Goal: Task Accomplishment & Management: Manage account settings

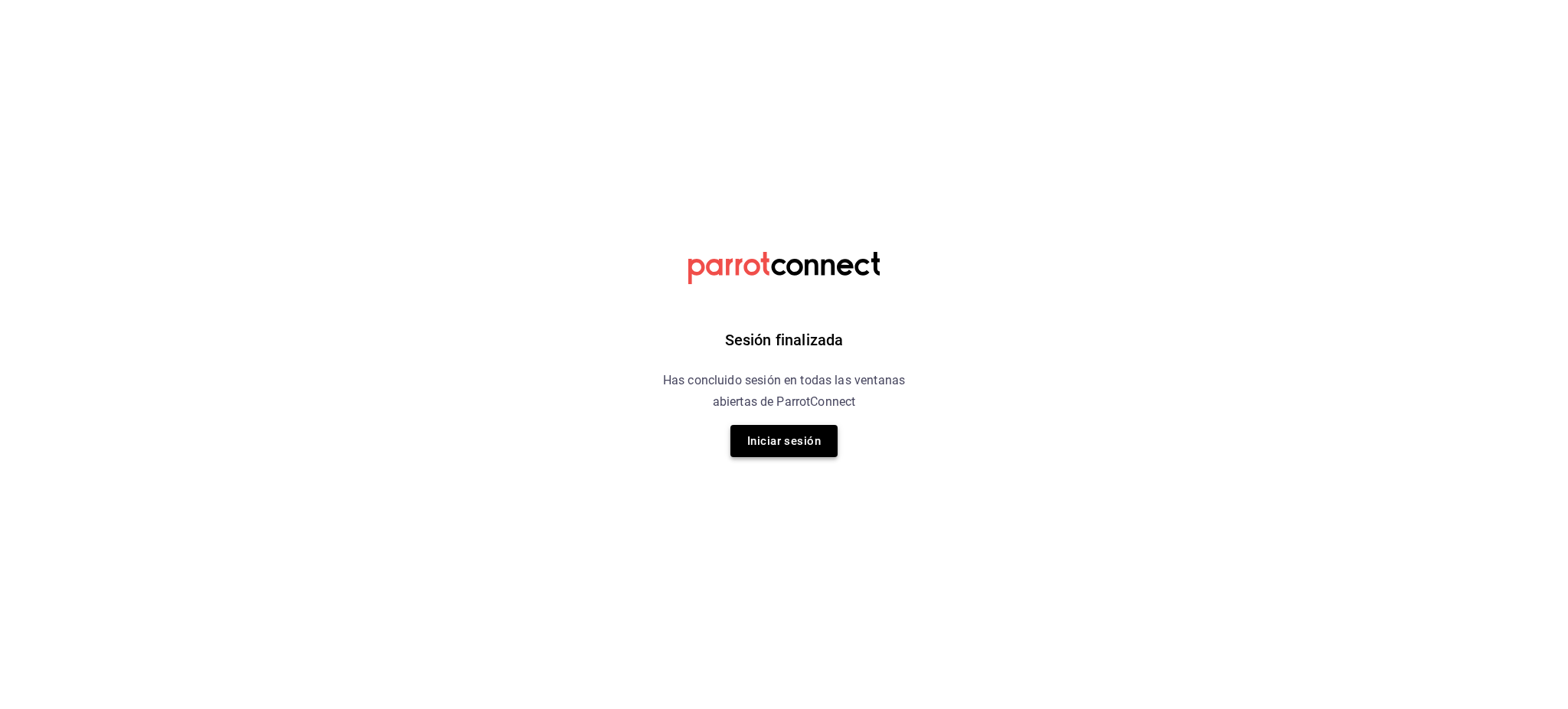
click at [807, 433] on button "Iniciar sesión" at bounding box center [784, 441] width 107 height 32
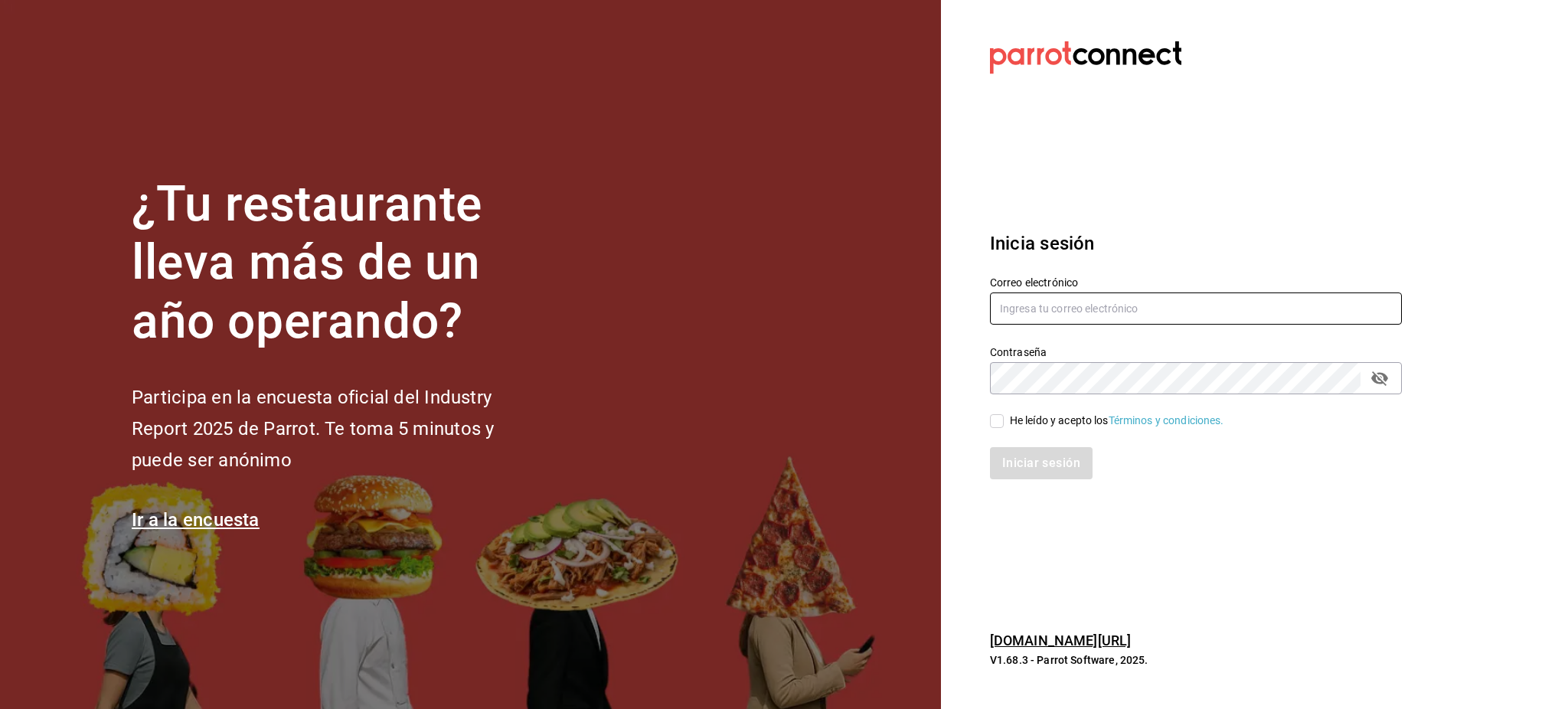
click at [1036, 305] on input "text" at bounding box center [1197, 308] width 412 height 32
type input "p"
type input "pizza@parrot.rest"
click at [1040, 413] on div "He leído y acepto los Términos y condiciones." at bounding box center [1117, 421] width 215 height 16
click at [1004, 414] on input "He leído y acepto los Términos y condiciones." at bounding box center [997, 421] width 13 height 13
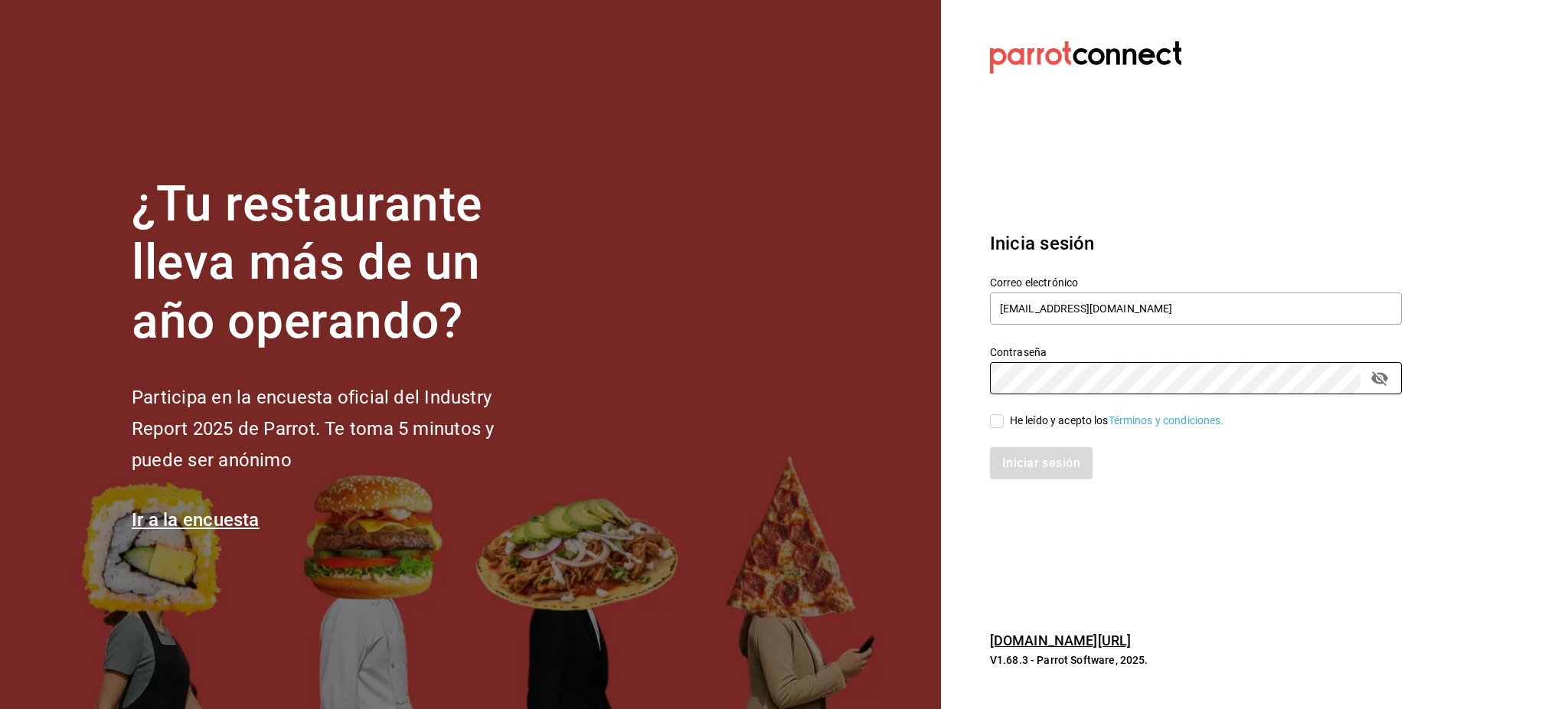
checkbox input "true"
click at [1036, 470] on button "Iniciar sesión" at bounding box center [1043, 463] width 104 height 32
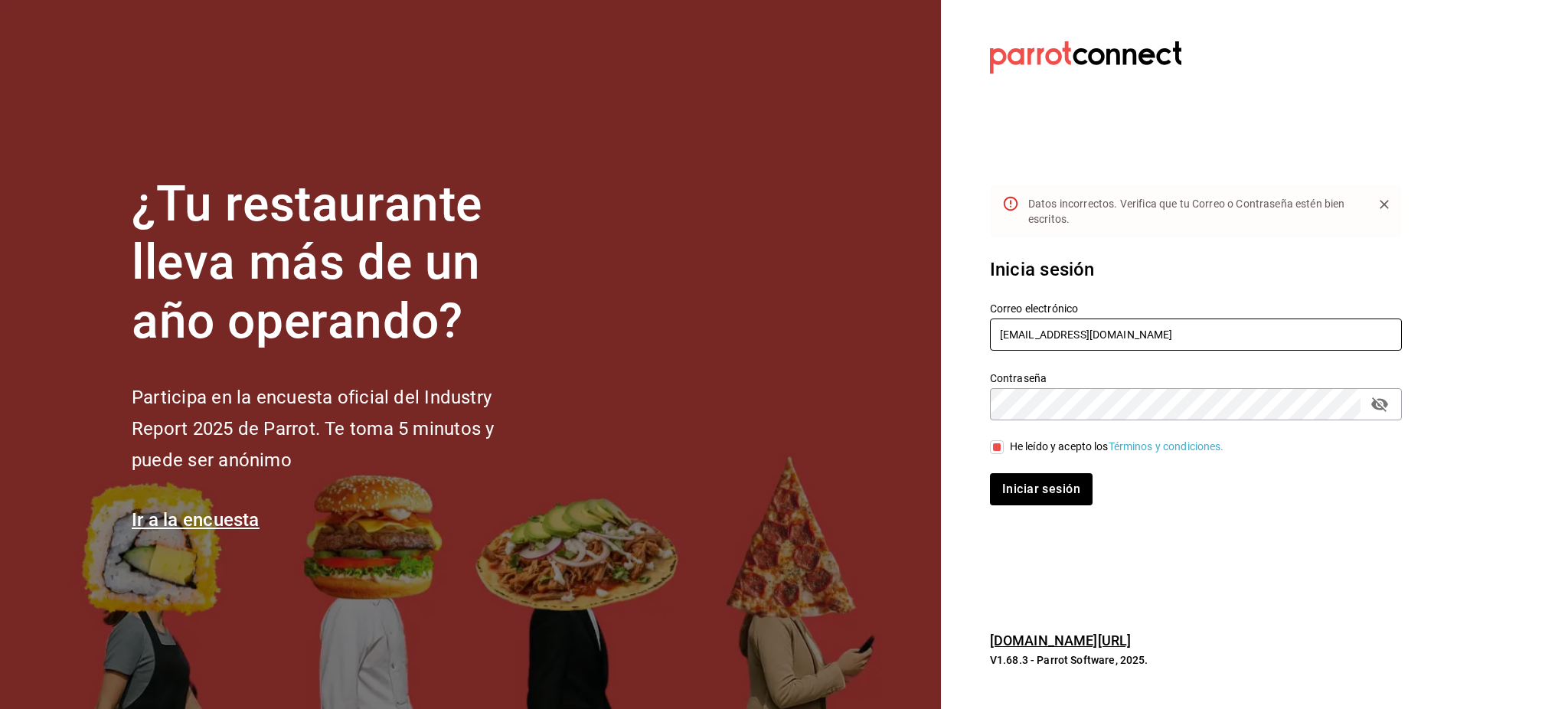
click at [1073, 335] on input "pizza@parrot.rest" at bounding box center [1197, 334] width 412 height 32
click at [1074, 335] on input "pizza@parrot.rest" at bounding box center [1197, 334] width 412 height 32
type input "[EMAIL_ADDRESS][DOMAIN_NAME]"
click at [1081, 479] on button "Iniciar sesión" at bounding box center [1043, 489] width 104 height 32
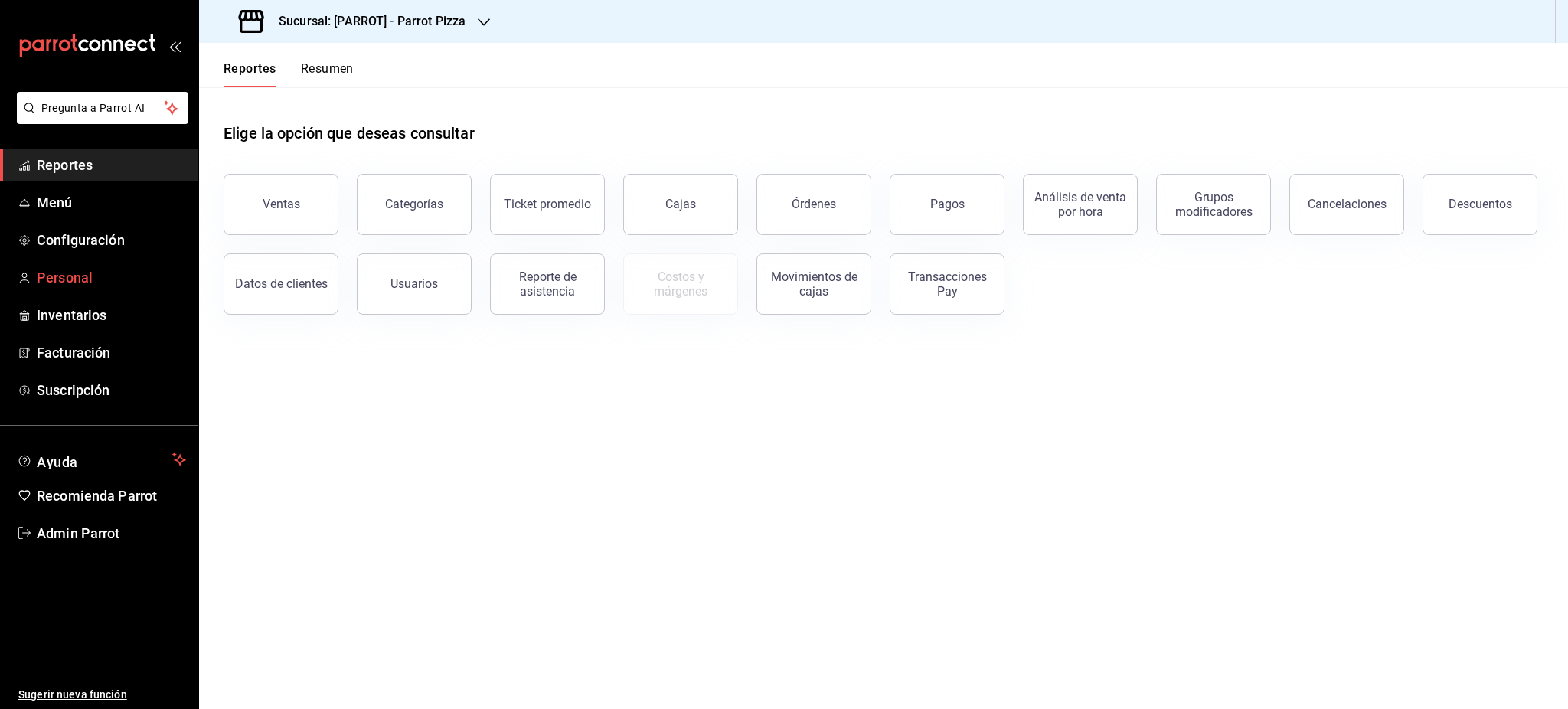
click at [38, 280] on span "Personal" at bounding box center [111, 277] width 149 height 21
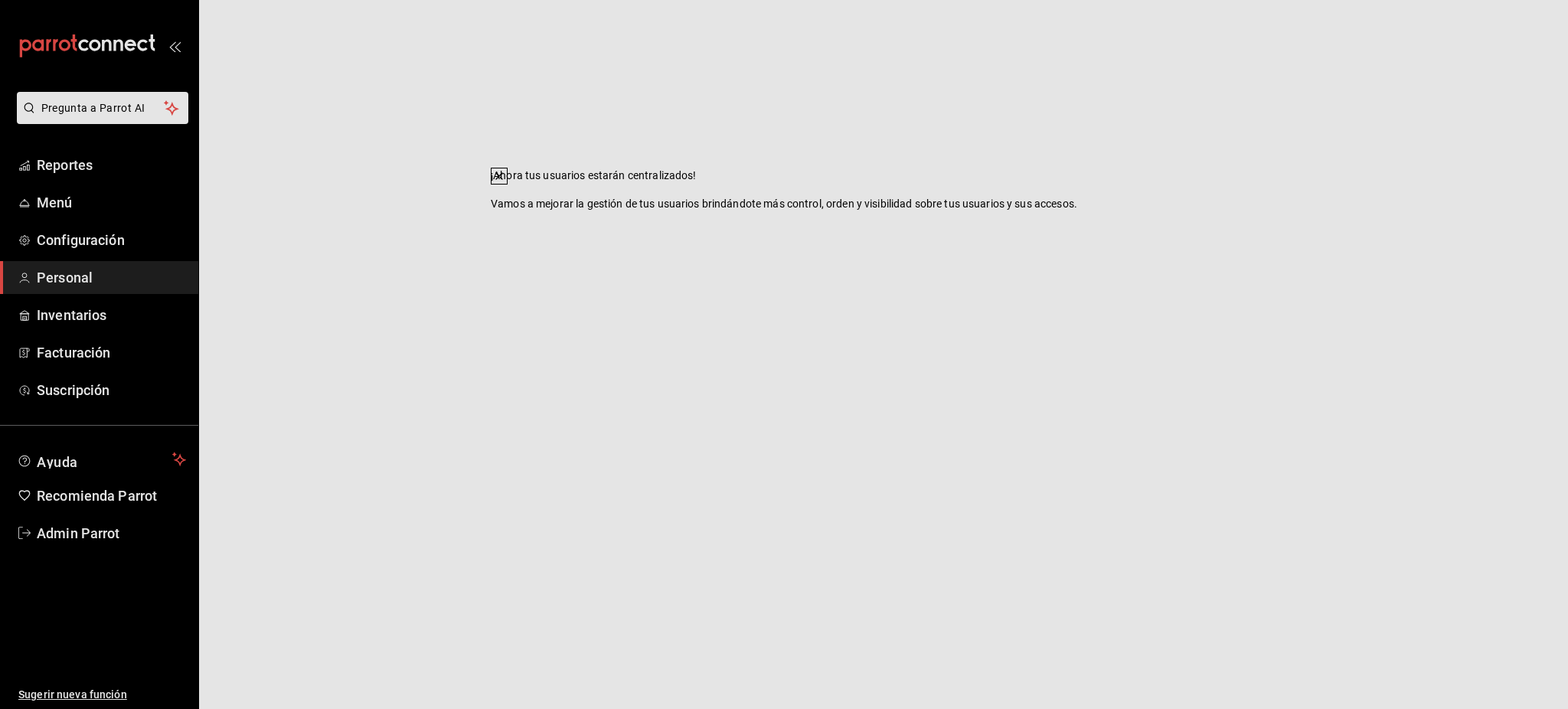
drag, startPoint x: 37, startPoint y: 280, endPoint x: 80, endPoint y: 273, distance: 43.6
click at [81, 272] on div "¡Ahora tus usuarios estarán centralizados! Vamos a mejorar la gestión de tus us…" at bounding box center [784, 354] width 1568 height 709
click at [960, 0] on html "Pregunta a Parrot AI Reportes Menú Configuración Personal Inventarios Facturaci…" at bounding box center [784, 0] width 1568 height 0
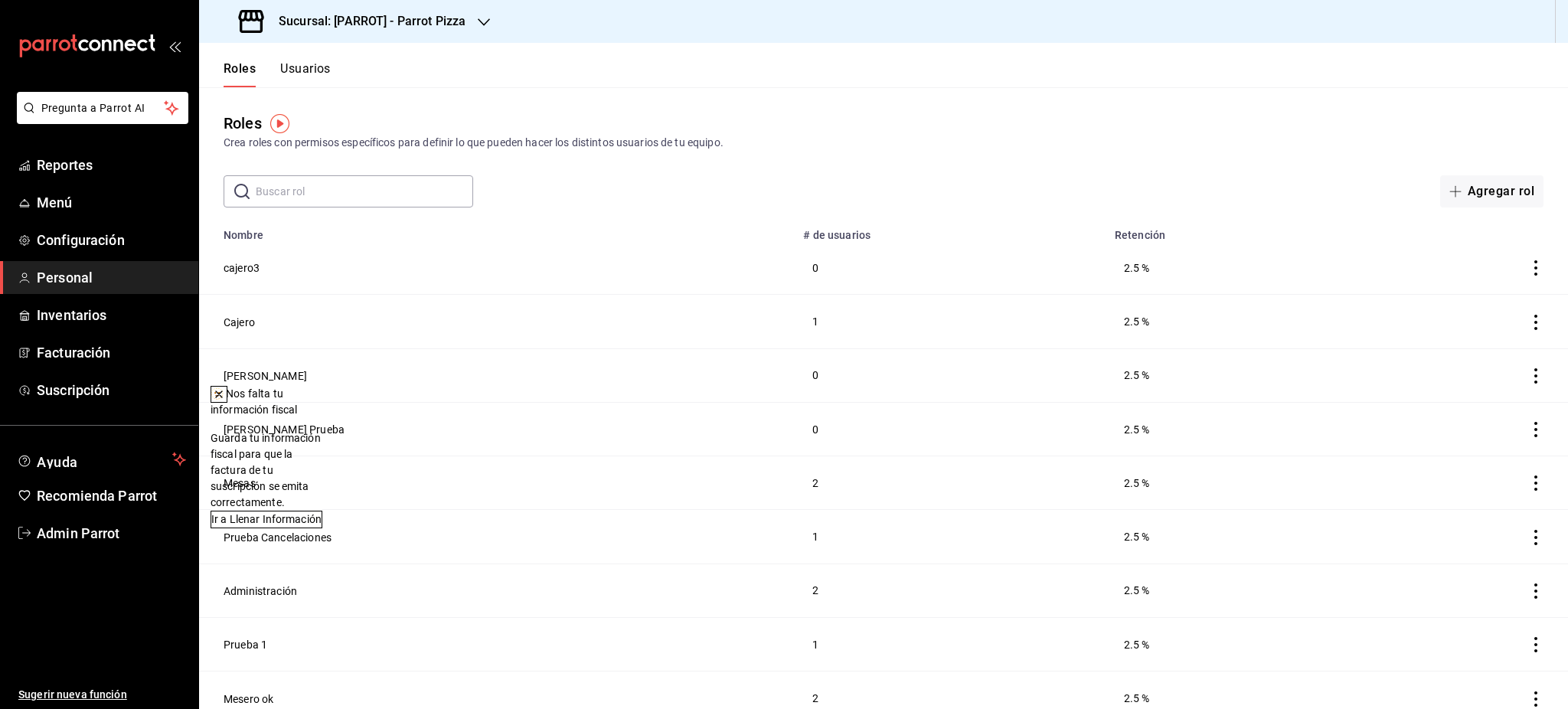
click at [535, 396] on td "[PERSON_NAME]" at bounding box center [497, 375] width 595 height 54
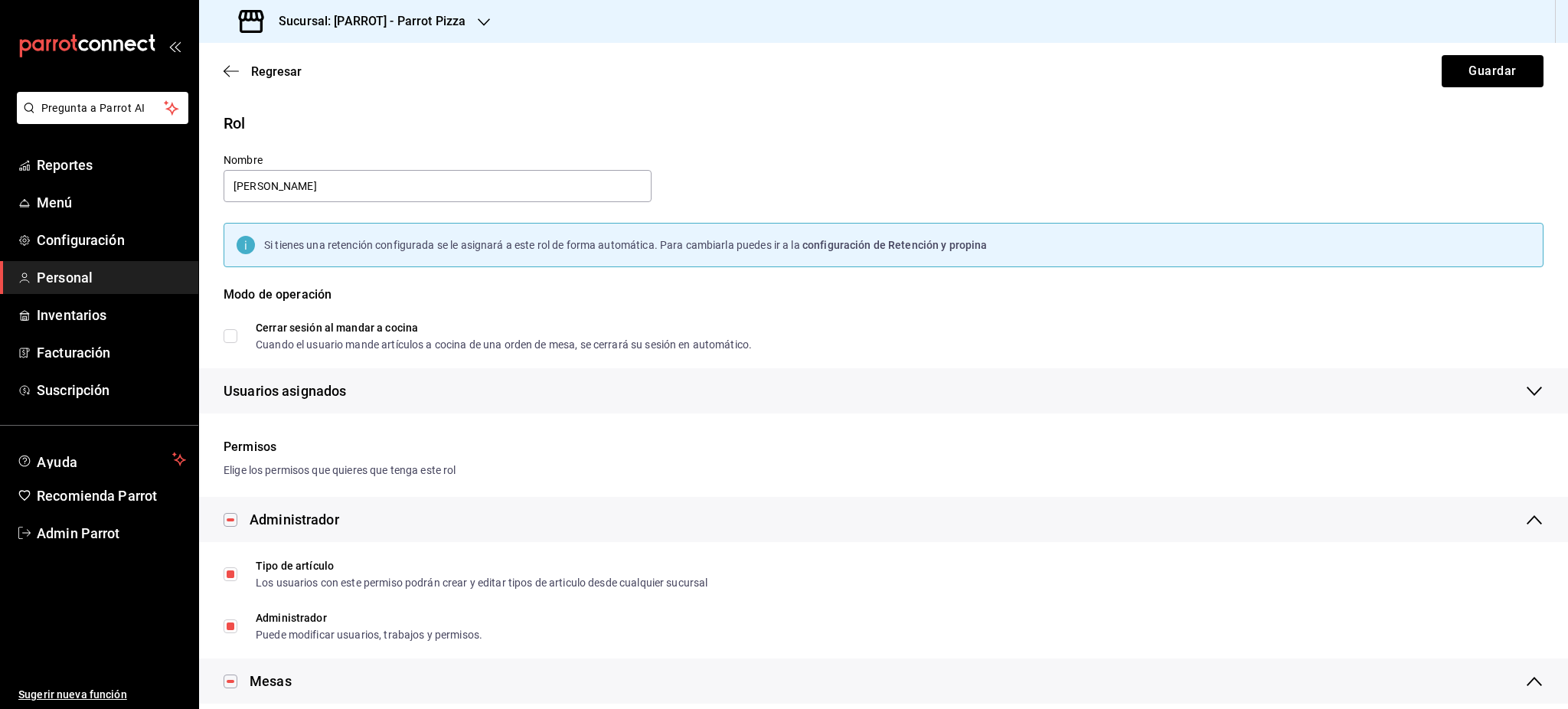
click at [233, 341] on input "Cerrar sesión al mandar a cocina Cuando el usuario mande artículos a cocina de …" at bounding box center [230, 336] width 13 height 13
checkbox input "true"
click at [1493, 70] on button "Guardar" at bounding box center [1493, 71] width 102 height 32
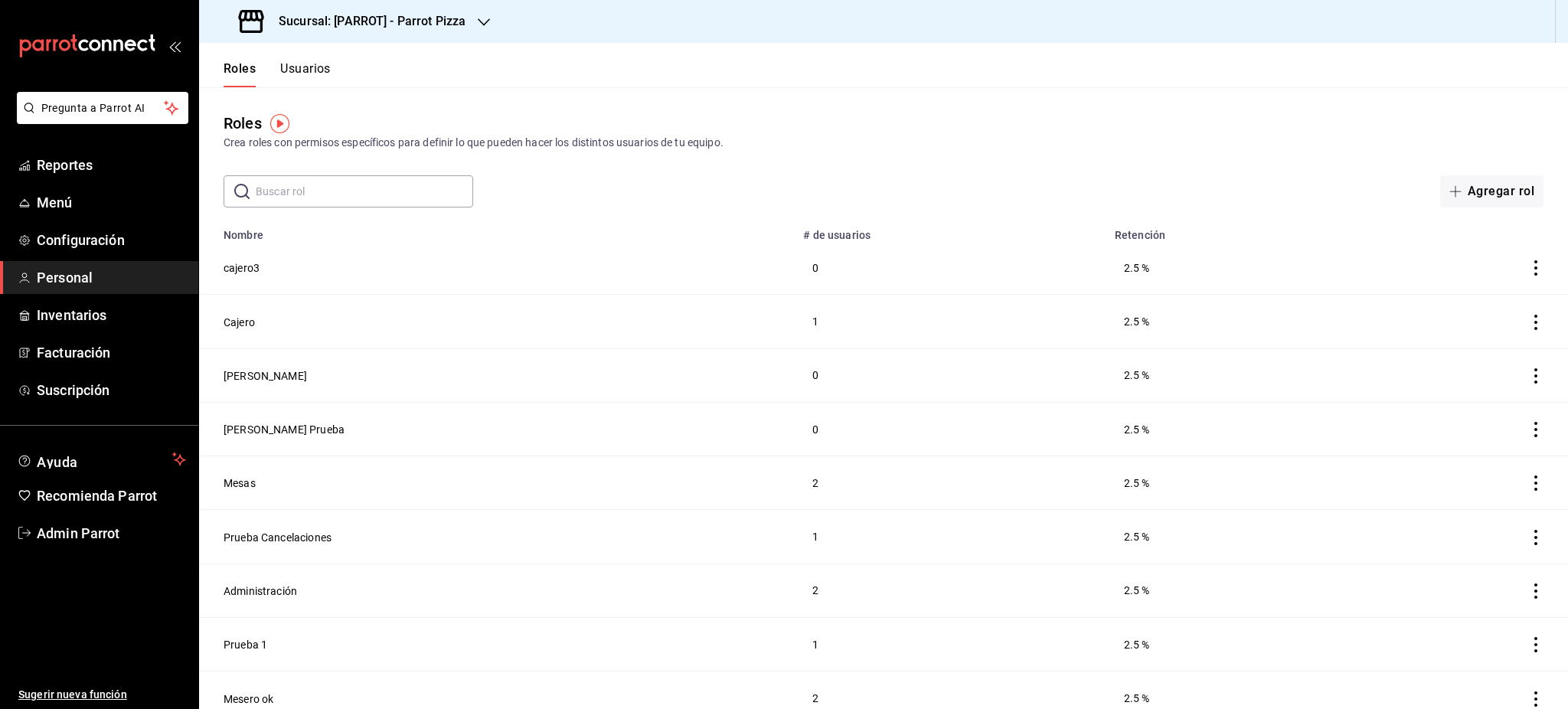
click at [309, 80] on button "Usuarios" at bounding box center [305, 74] width 50 height 26
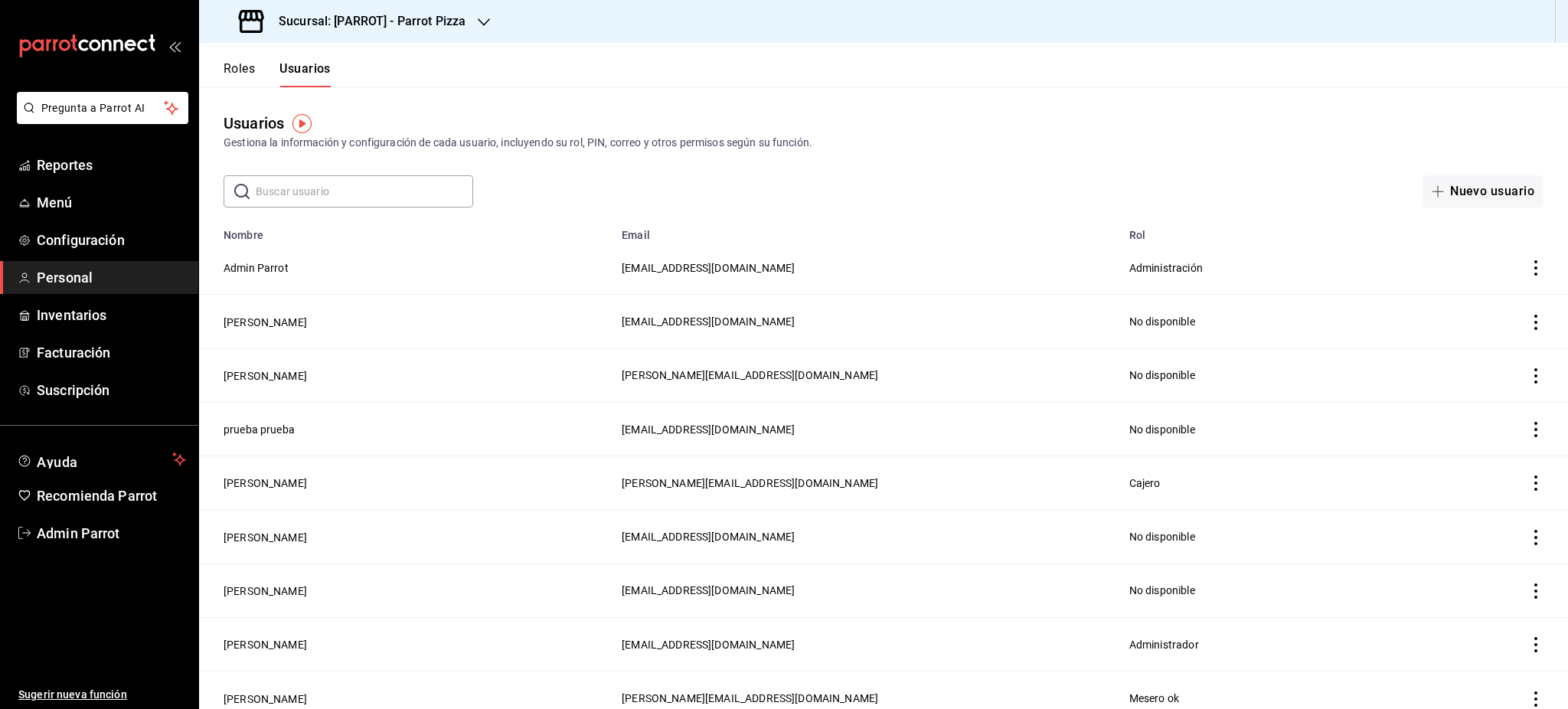
click at [234, 272] on button "Admin Parrot" at bounding box center [256, 268] width 65 height 15
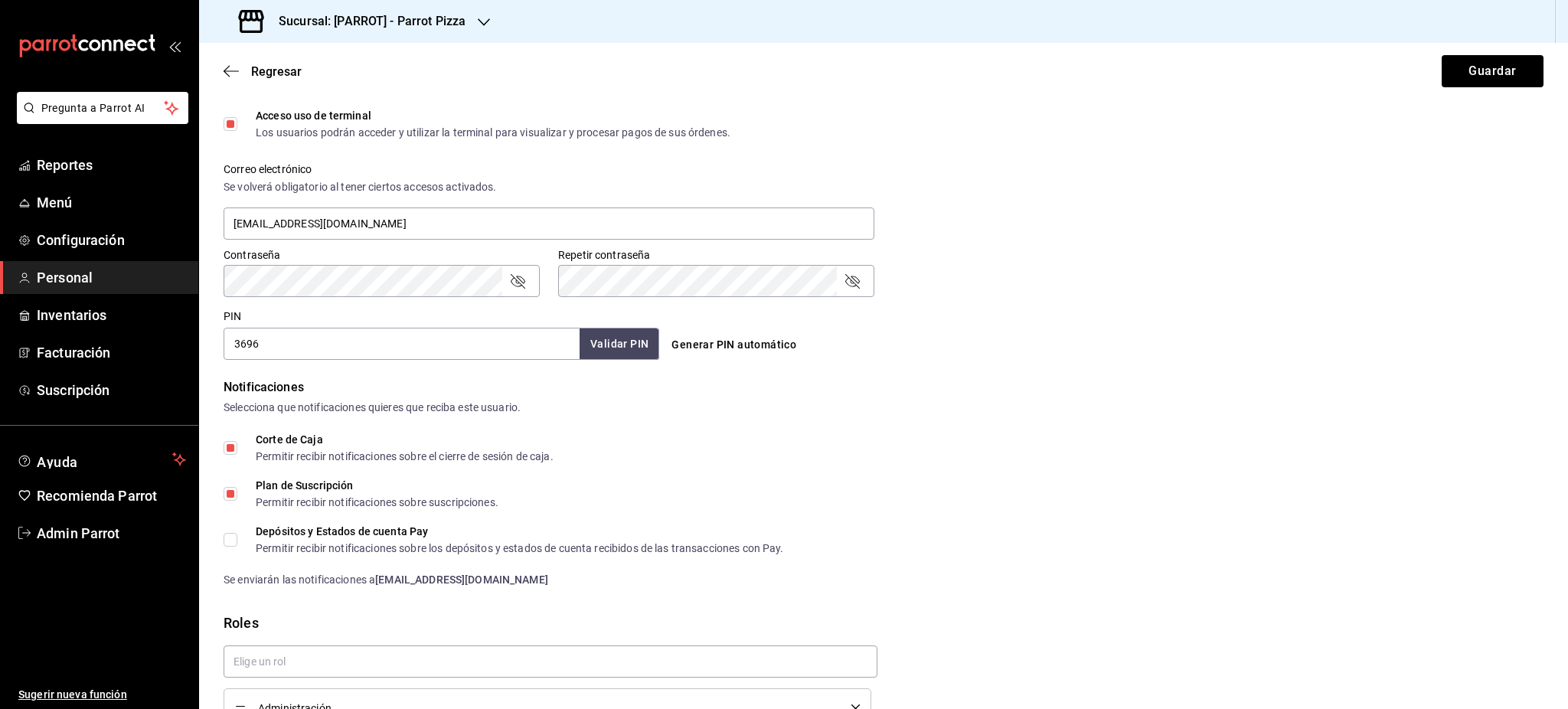
scroll to position [598, 0]
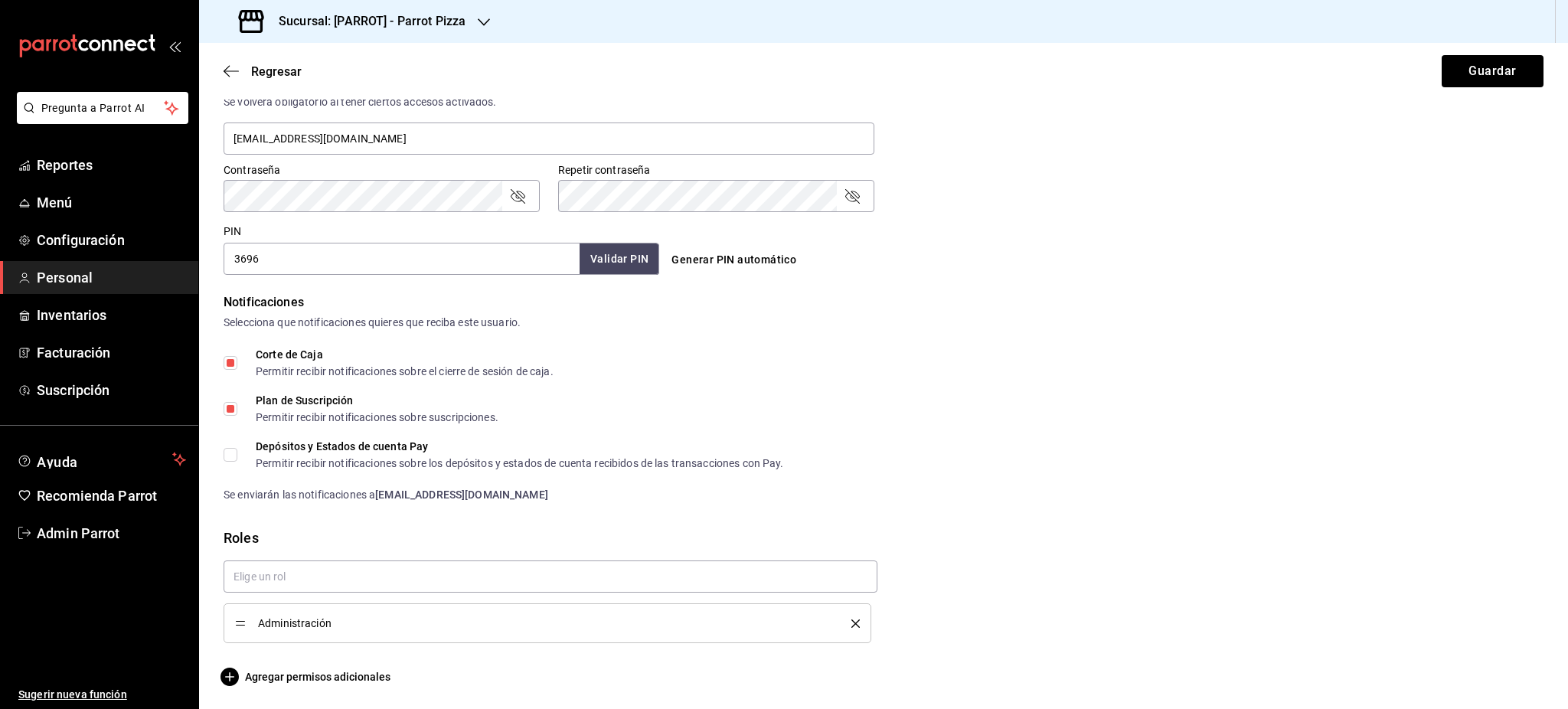
click at [1128, 408] on div "Plan de Suscripción Permitir recibir notificaciones sobre suscripciones." at bounding box center [883, 409] width 1320 height 28
click at [235, 459] on input "Depósitos y Estados de cuenta Pay Permitir recibir notificaciones sobre los dep…" at bounding box center [230, 455] width 13 height 13
checkbox input "true"
click at [1467, 78] on button "Guardar" at bounding box center [1493, 71] width 102 height 32
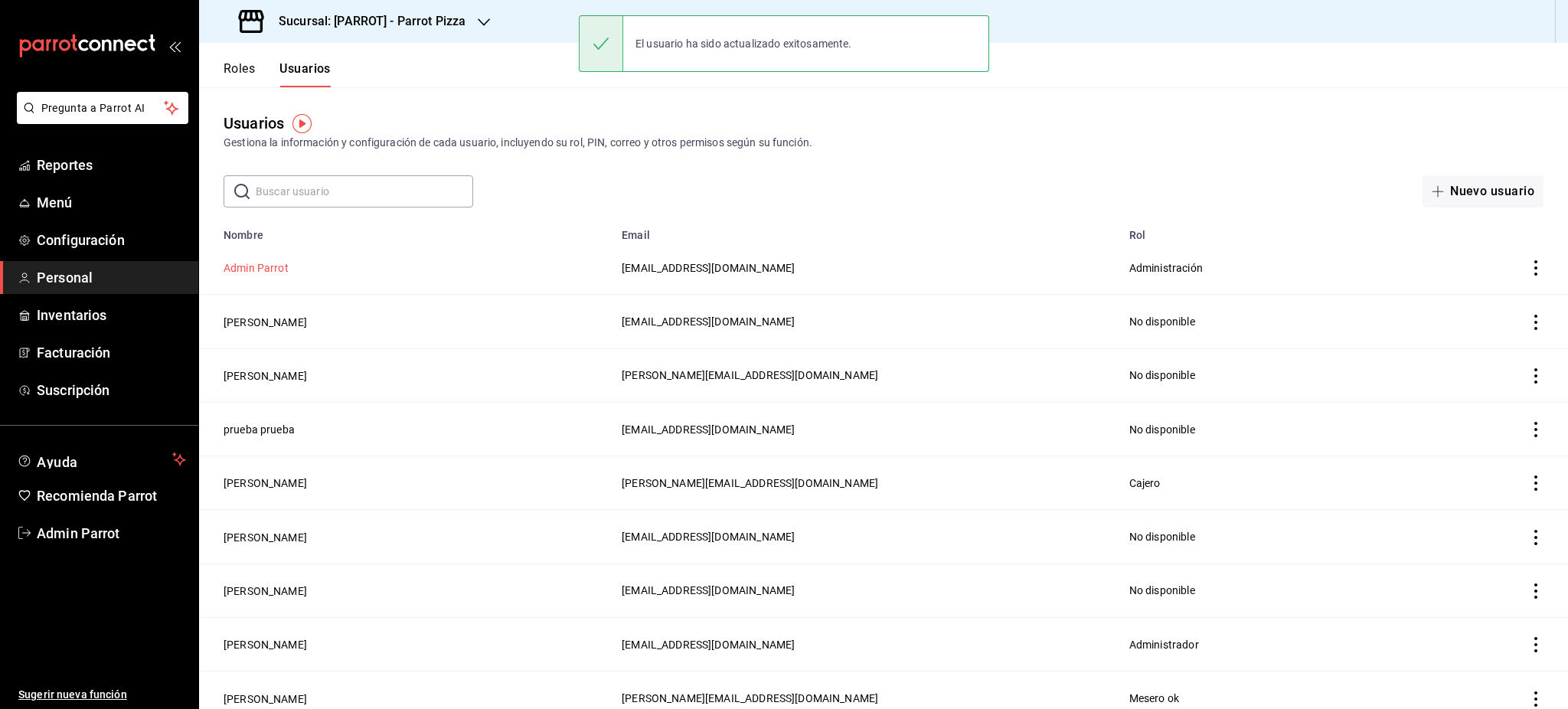
click at [253, 264] on button "Admin Parrot" at bounding box center [256, 268] width 65 height 15
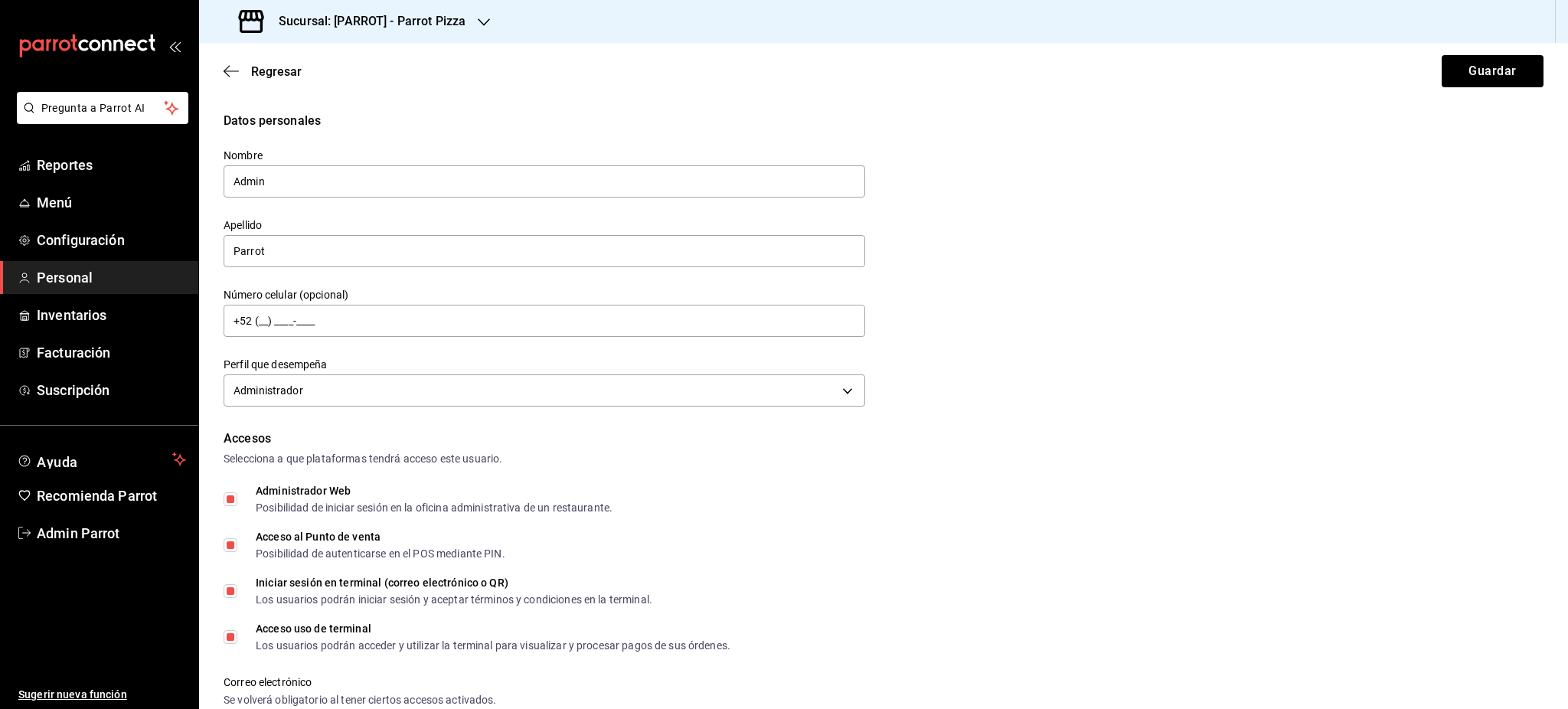
click at [267, 80] on div "Regresar Guardar" at bounding box center [884, 71] width 1369 height 57
click at [267, 72] on span "Regresar" at bounding box center [277, 71] width 50 height 14
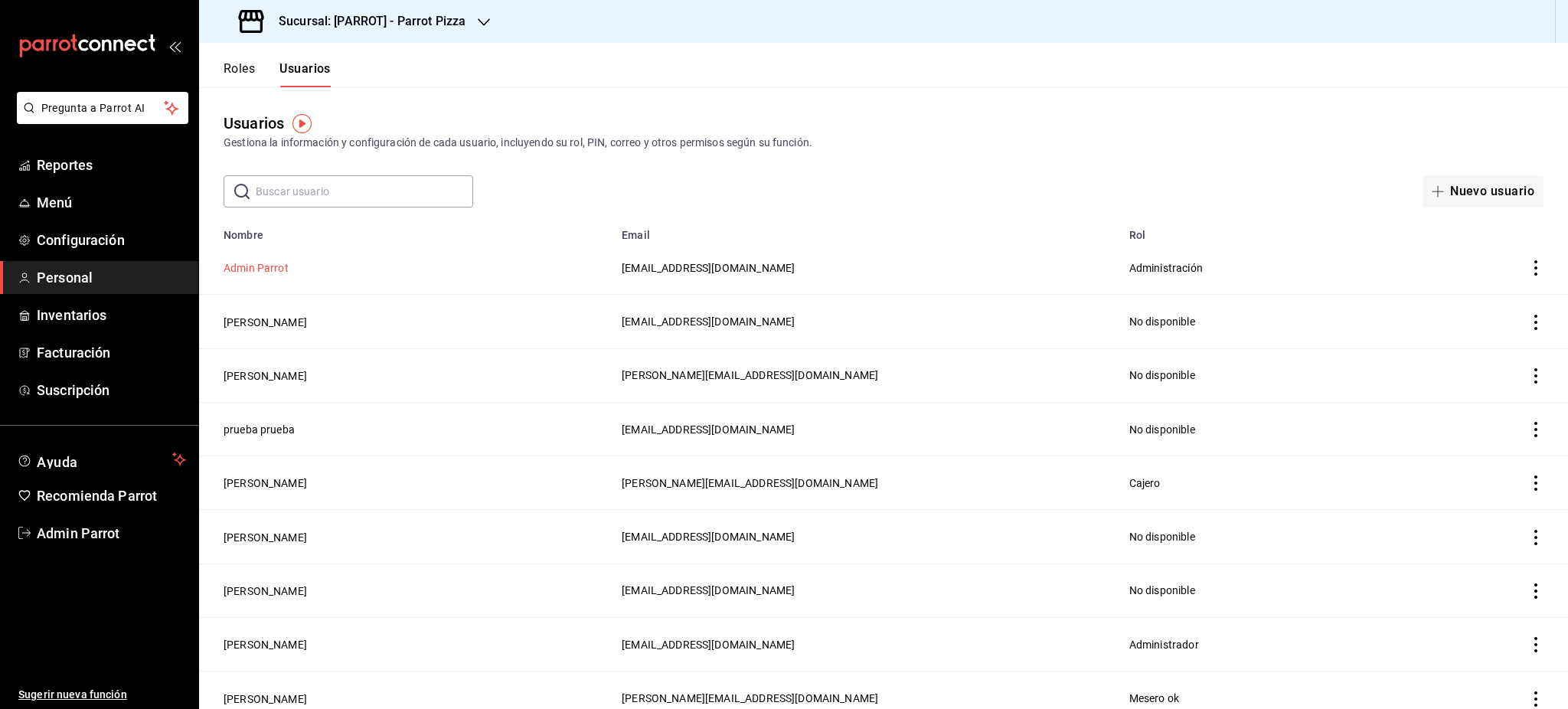
click at [262, 272] on button "Admin Parrot" at bounding box center [256, 268] width 65 height 15
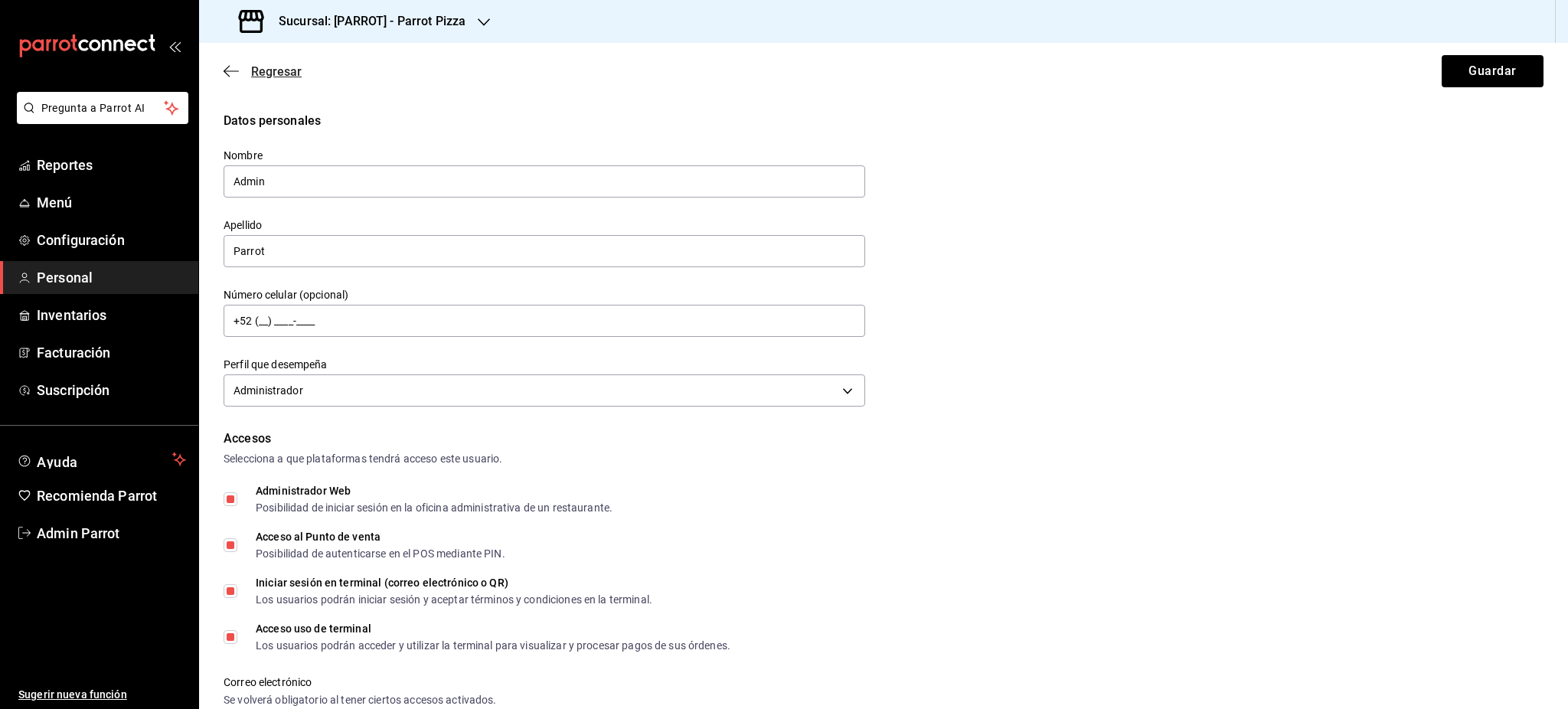
click at [266, 69] on span "Regresar" at bounding box center [277, 71] width 50 height 14
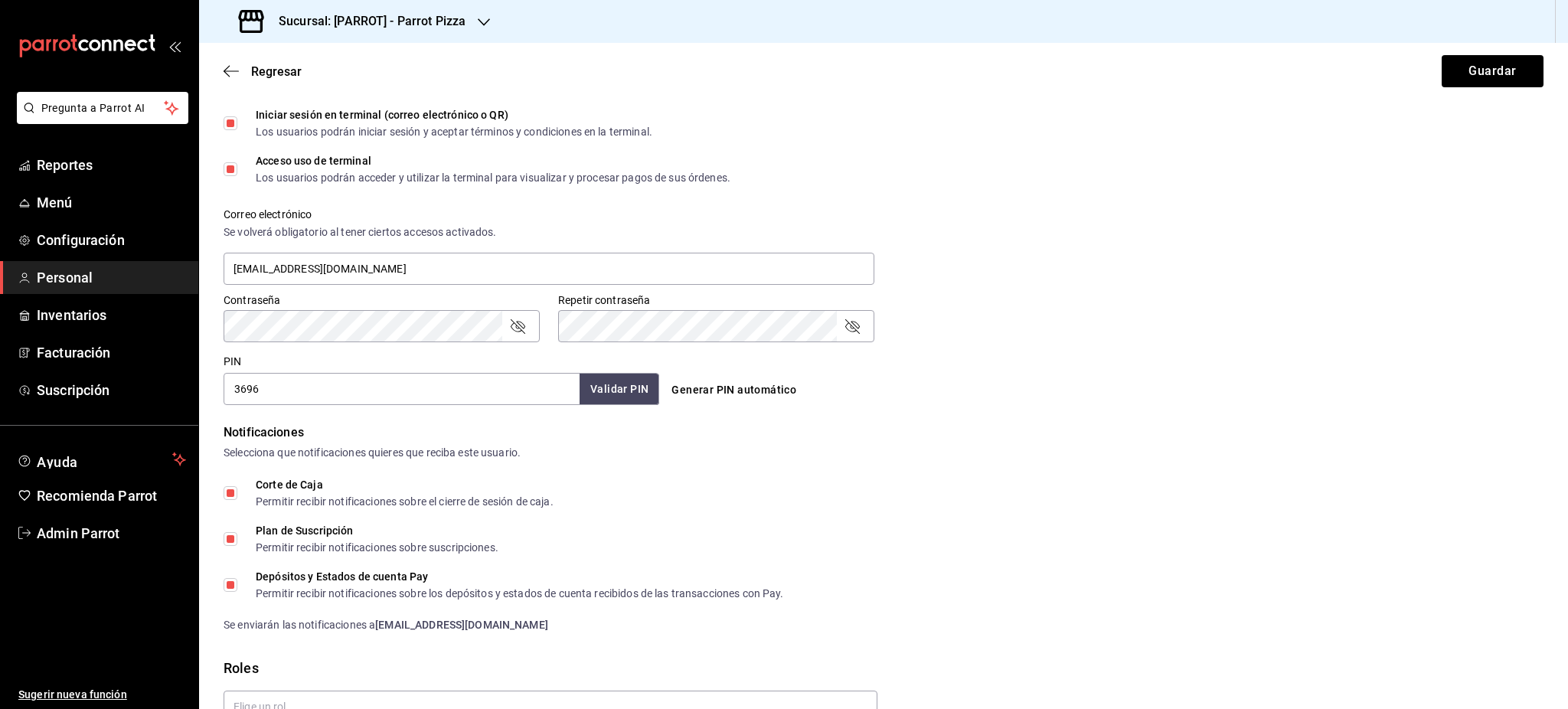
scroll to position [510, 0]
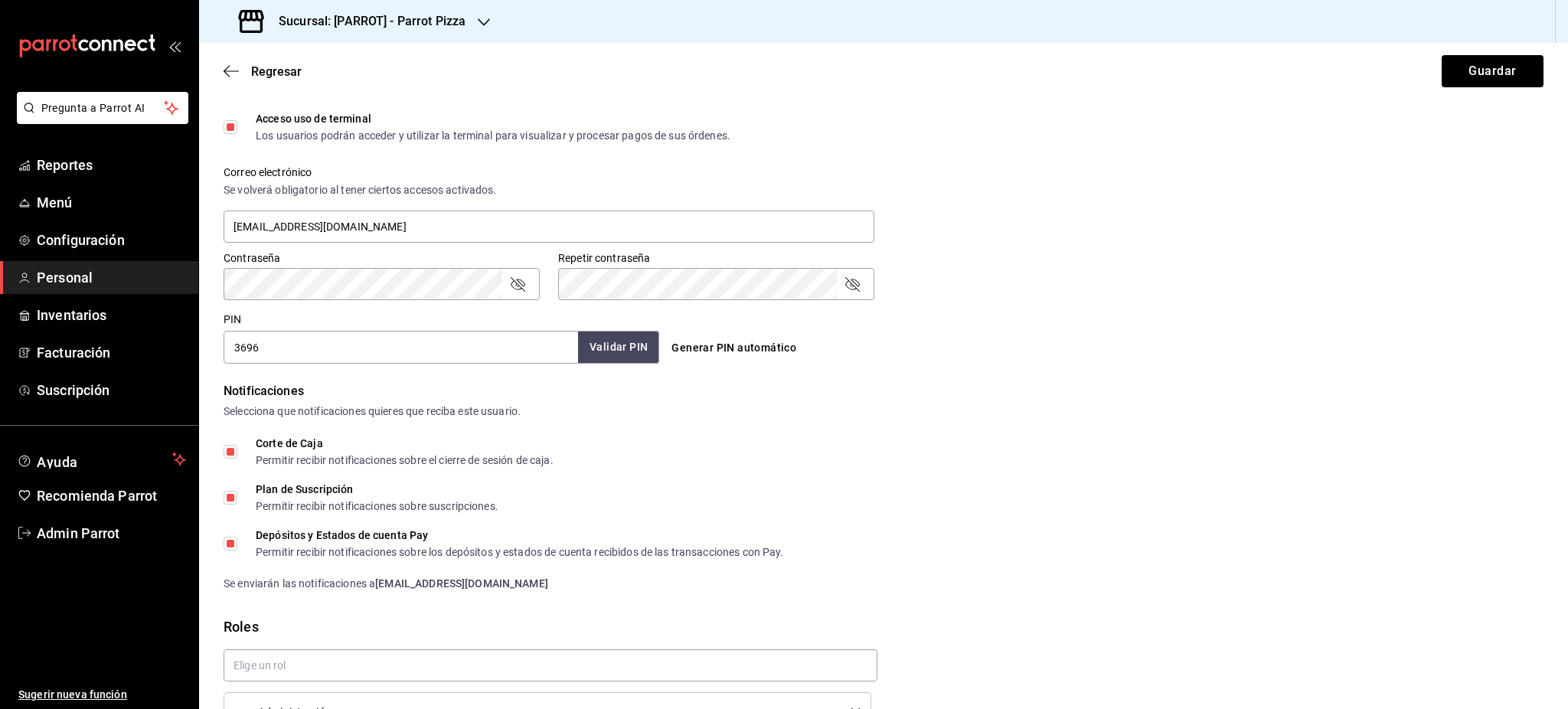
click at [594, 354] on button "Validar PIN" at bounding box center [618, 347] width 81 height 33
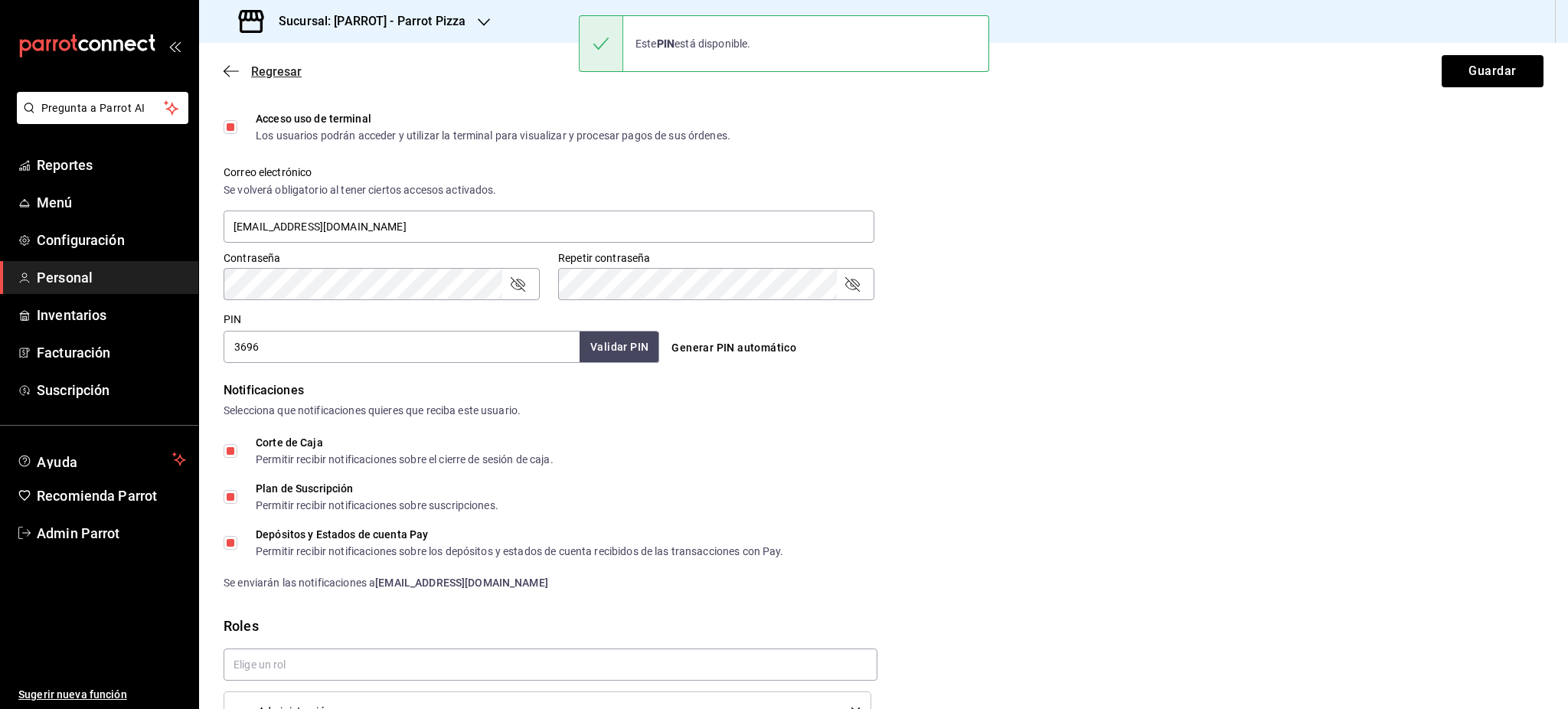
click at [245, 71] on span "Regresar" at bounding box center [262, 71] width 78 height 14
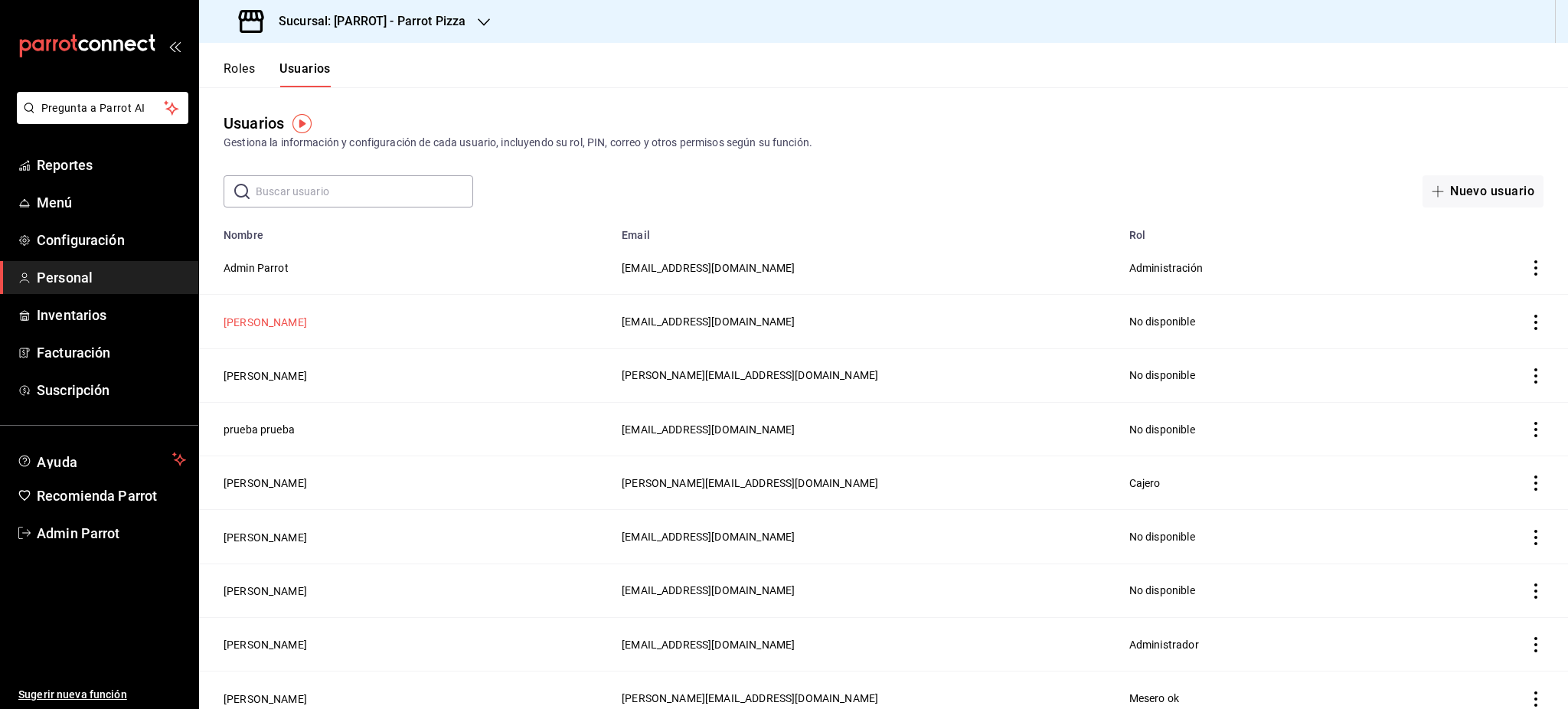
click at [259, 326] on button "[PERSON_NAME]" at bounding box center [266, 323] width 84 height 15
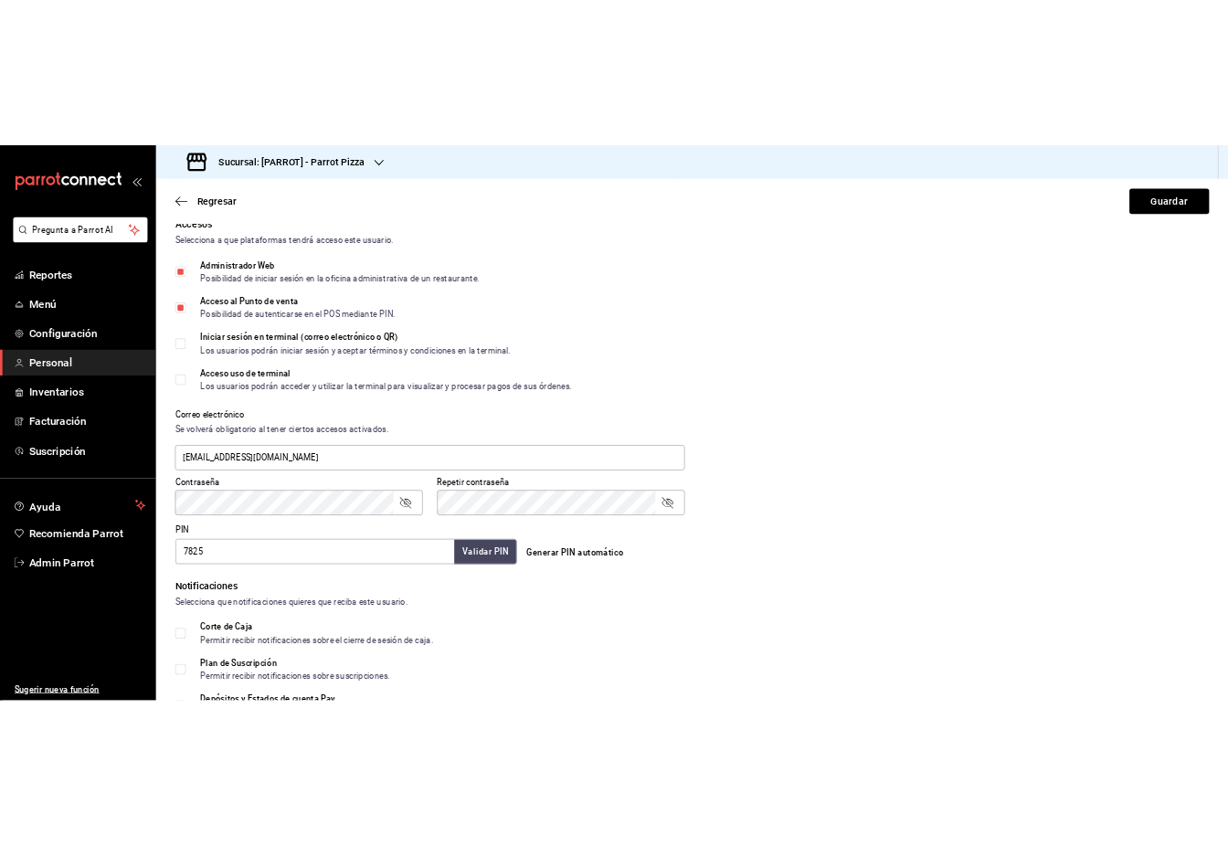
scroll to position [612, 0]
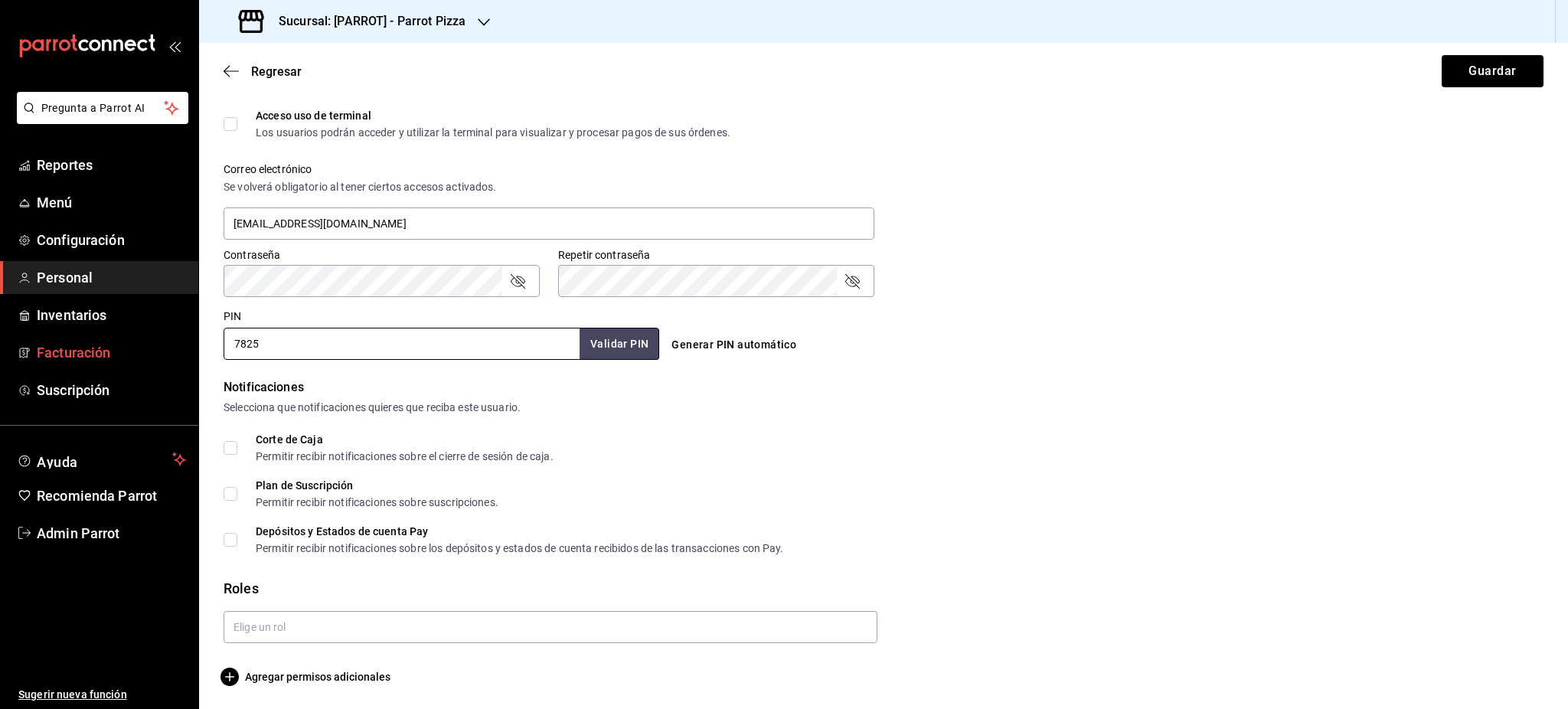
drag, startPoint x: 344, startPoint y: 351, endPoint x: 95, endPoint y: 344, distance: 249.1
click at [98, 346] on div "Pregunta a Parrot AI Reportes Menú Configuración Personal Inventarios Facturaci…" at bounding box center [784, 354] width 1568 height 709
type input "dasdas"
click at [626, 346] on button "Validar PIN" at bounding box center [618, 344] width 81 height 33
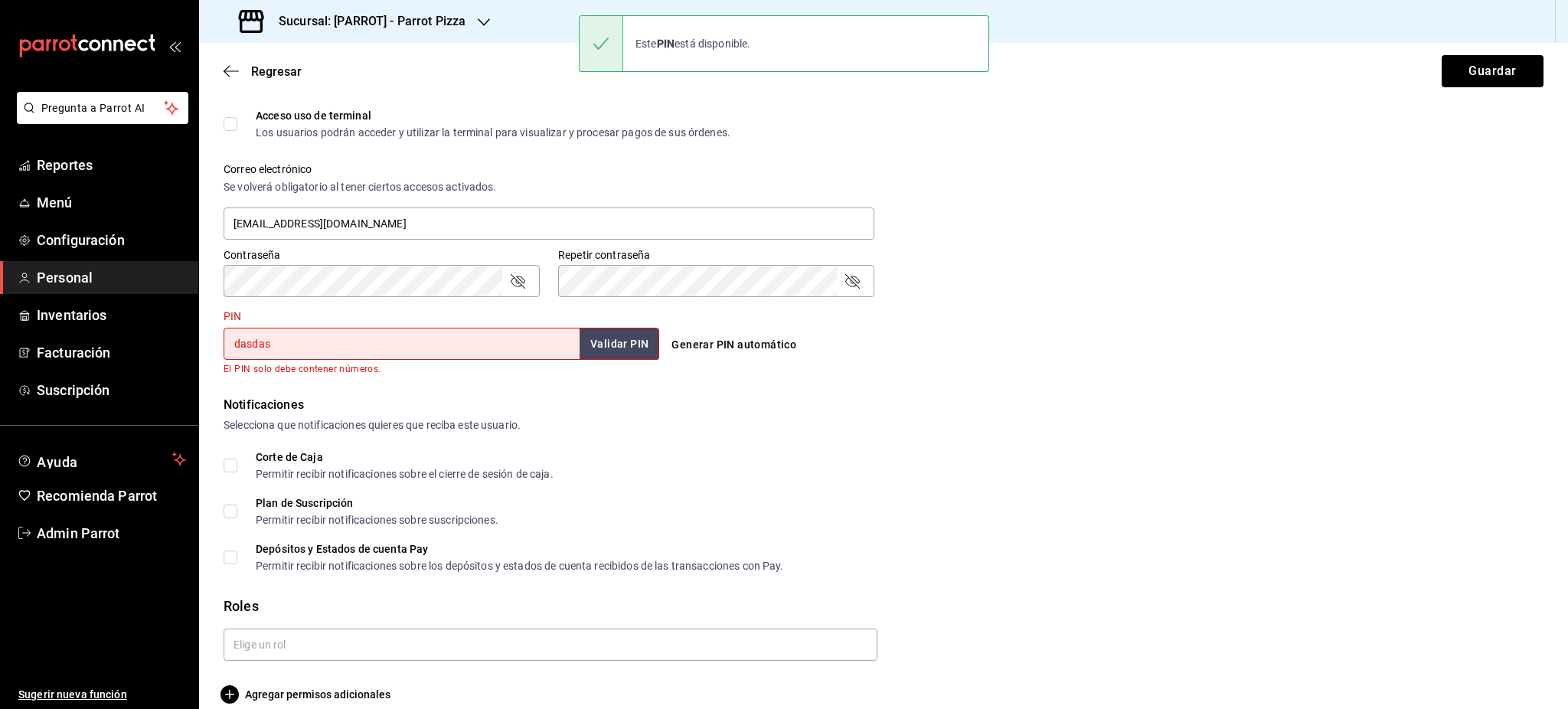
click at [473, 342] on input "dasdas" at bounding box center [401, 344] width 356 height 32
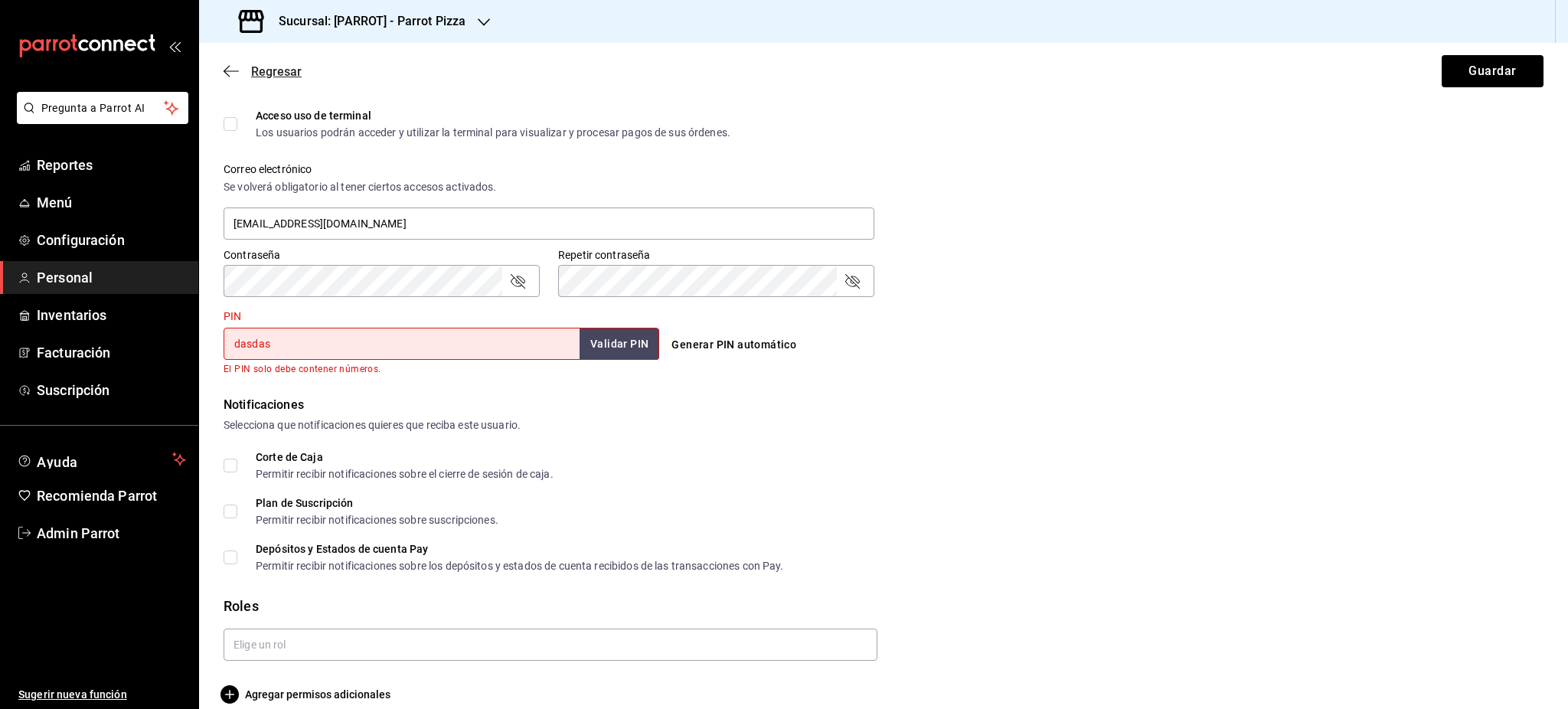
click at [277, 74] on span "Regresar" at bounding box center [277, 71] width 50 height 14
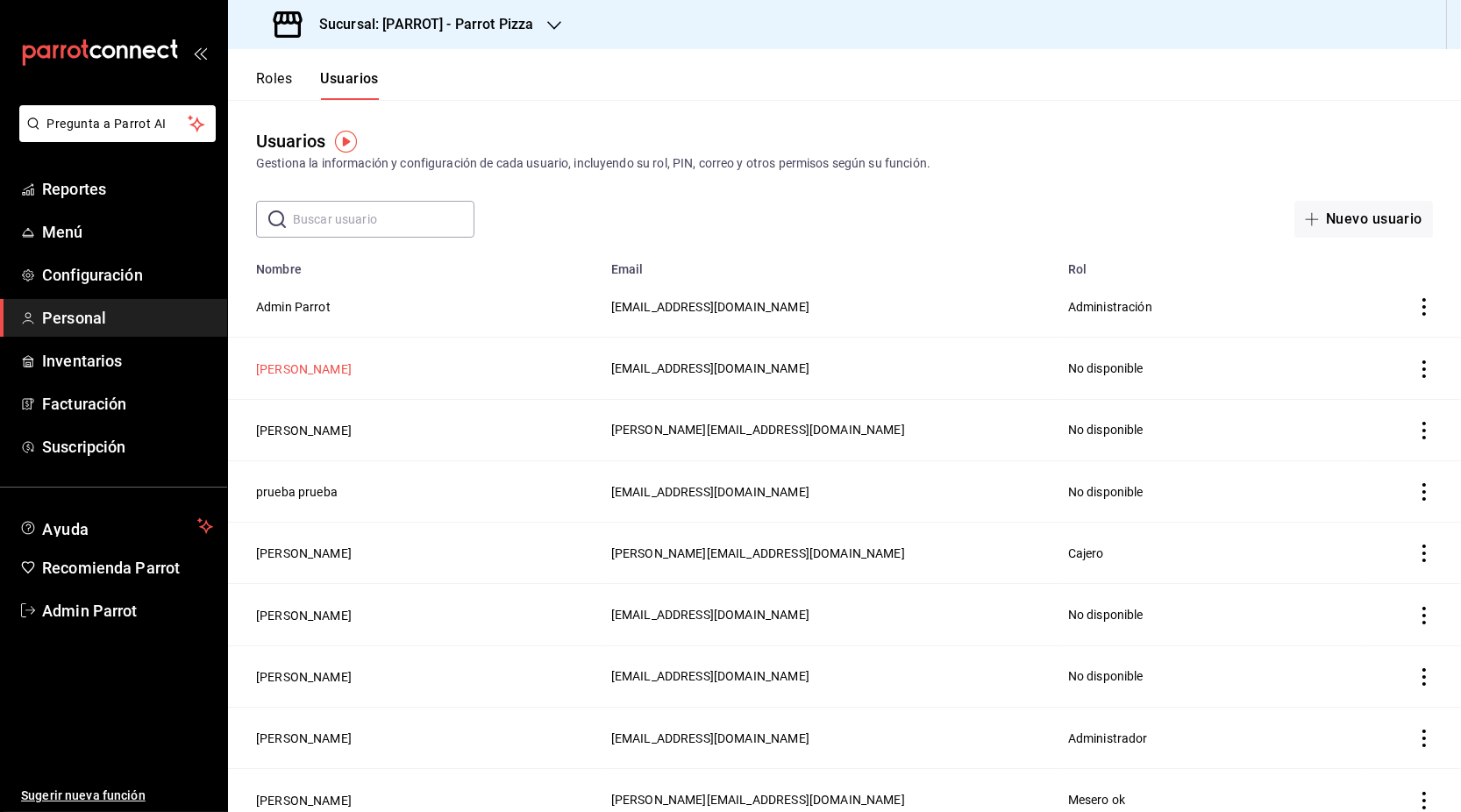
click at [301, 371] on button "[PERSON_NAME]" at bounding box center [304, 370] width 96 height 17
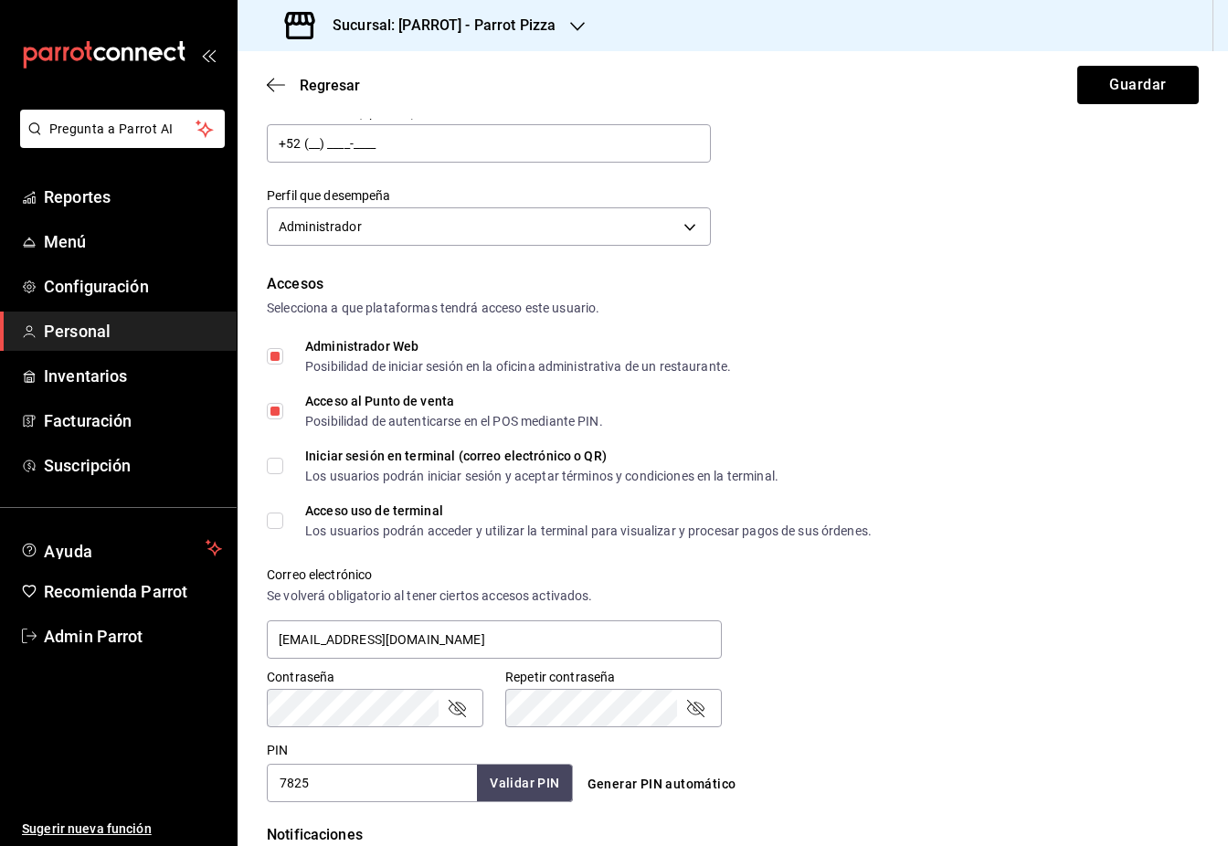
scroll to position [243, 0]
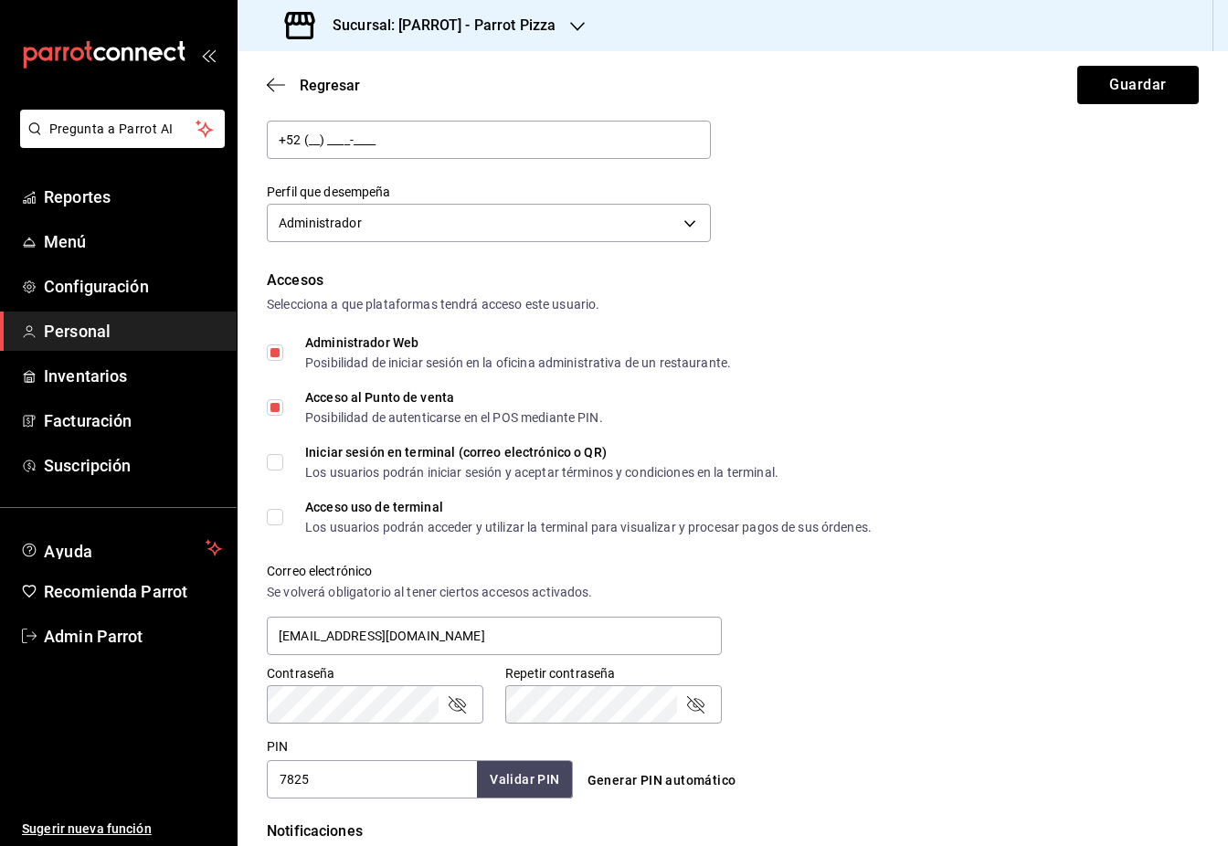
click at [287, 465] on span "Iniciar sesión en terminal (correo electrónico o QR) Los usuarios podrán inicia…" at bounding box center [530, 462] width 495 height 33
click at [283, 465] on input "Iniciar sesión en terminal (correo electrónico o QR) Los usuarios podrán inicia…" at bounding box center [275, 462] width 16 height 16
checkbox input "true"
click at [273, 518] on input "Acceso uso de terminal Los usuarios podrán acceder y utilizar la terminal para …" at bounding box center [275, 517] width 16 height 16
checkbox input "true"
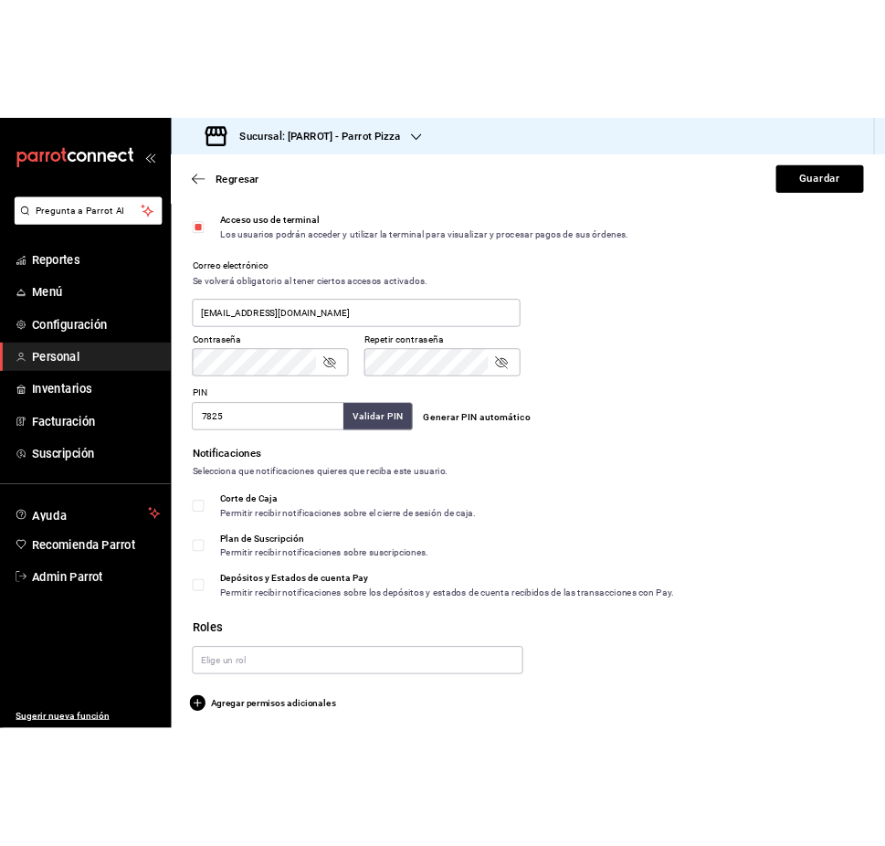
scroll to position [612, 0]
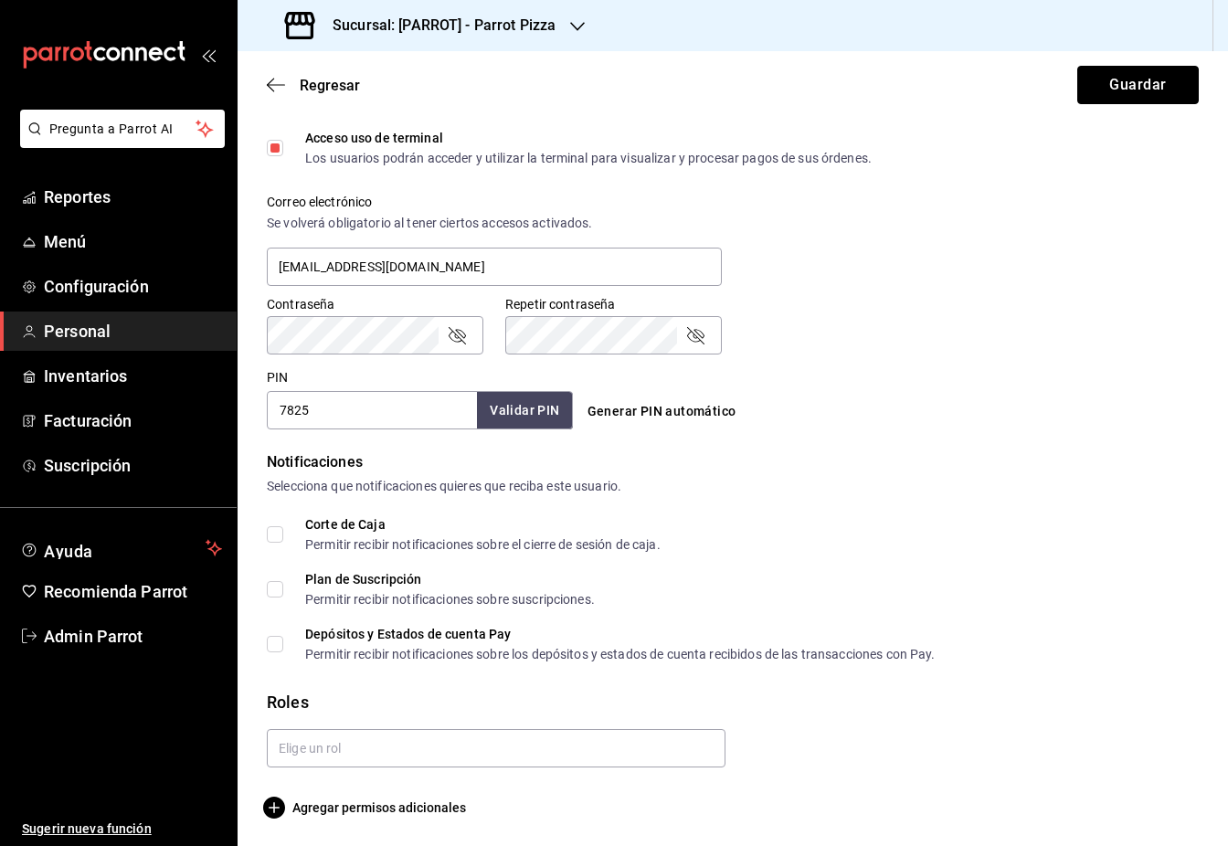
click at [1137, 90] on button "Guardar" at bounding box center [1138, 85] width 122 height 38
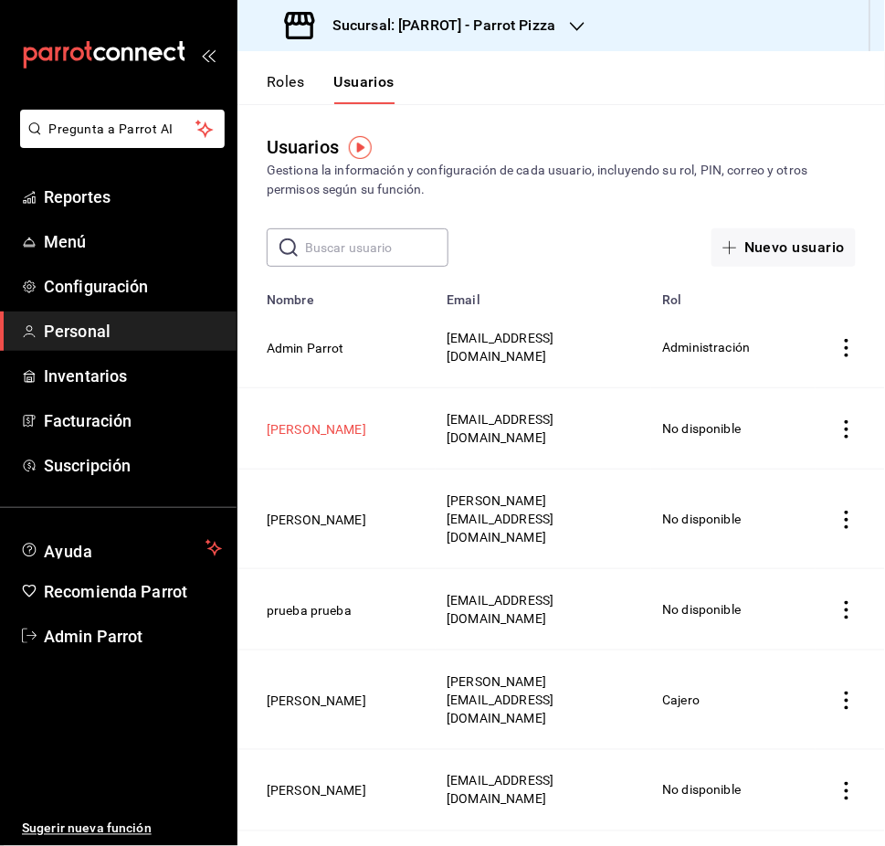
click at [292, 420] on button "[PERSON_NAME]" at bounding box center [317, 429] width 100 height 18
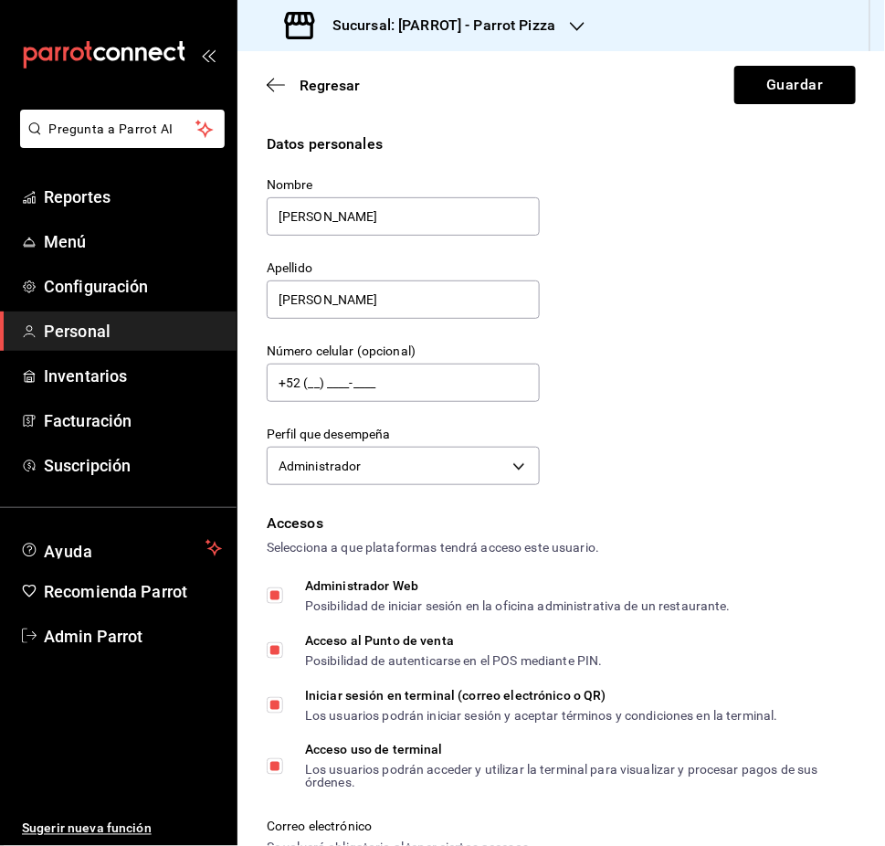
click at [279, 654] on input "Acceso al Punto de venta Posibilidad de autenticarse en el POS mediante PIN." at bounding box center [275, 650] width 16 height 16
checkbox input "false"
click at [736, 80] on button "Guardar" at bounding box center [796, 85] width 122 height 38
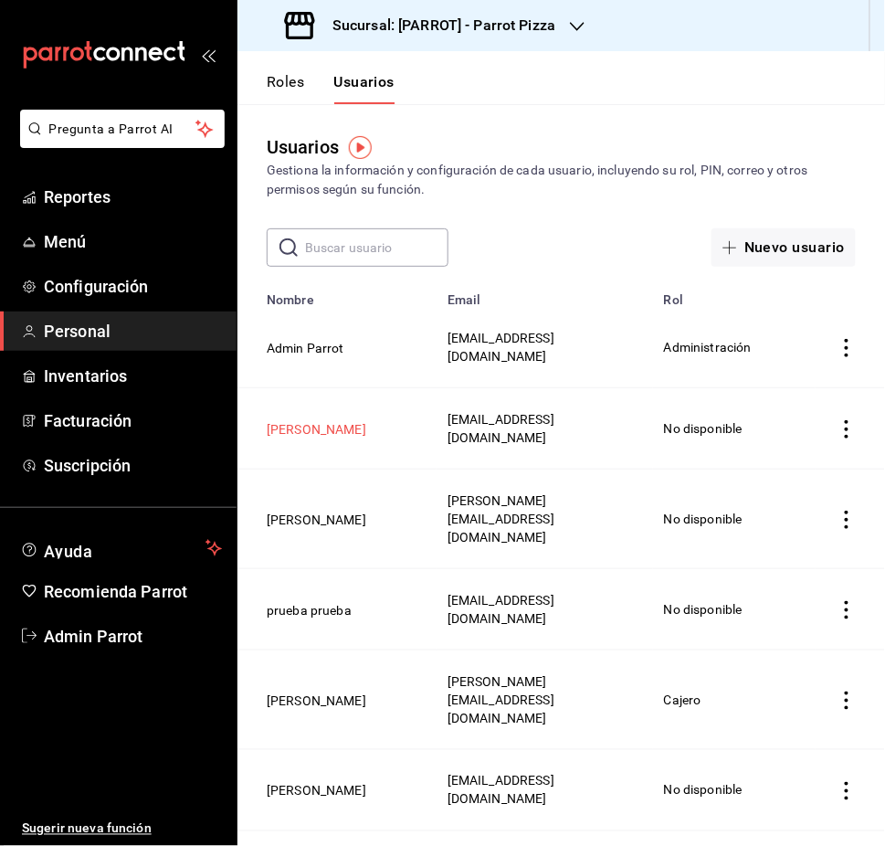
click at [317, 420] on button "[PERSON_NAME]" at bounding box center [317, 429] width 100 height 18
